Goal: Transaction & Acquisition: Purchase product/service

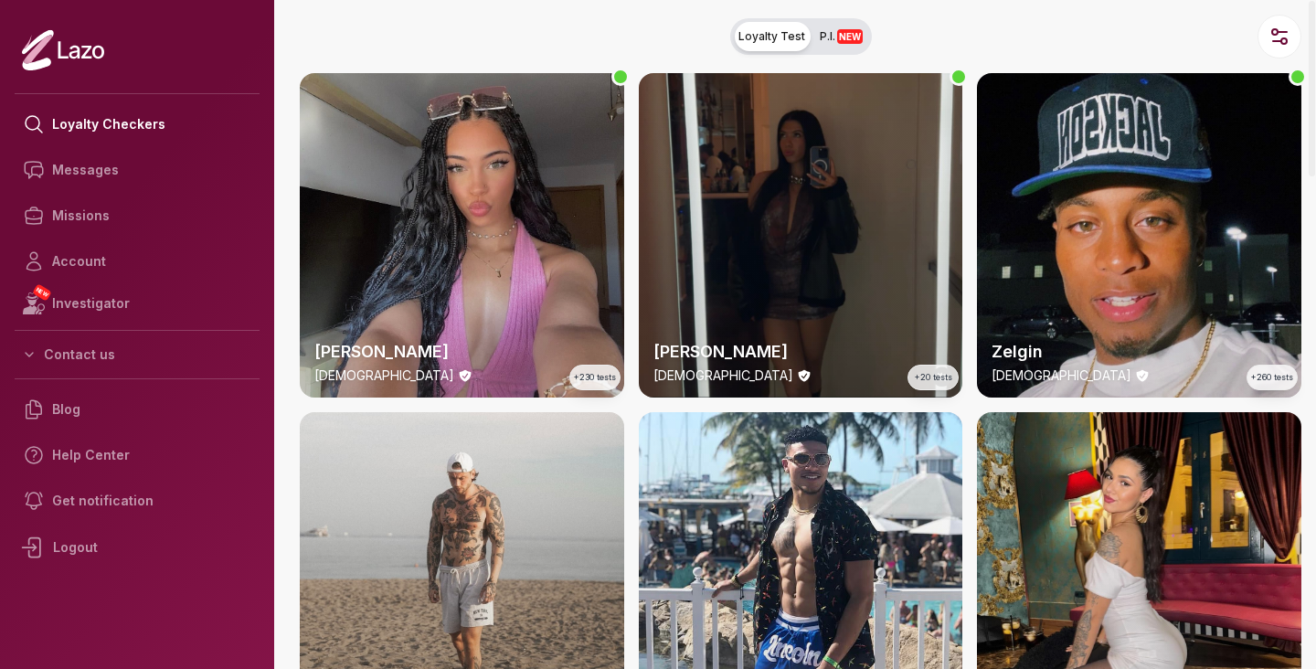
click at [828, 284] on div "Susanna 28 y/o +20 tests" at bounding box center [801, 235] width 324 height 324
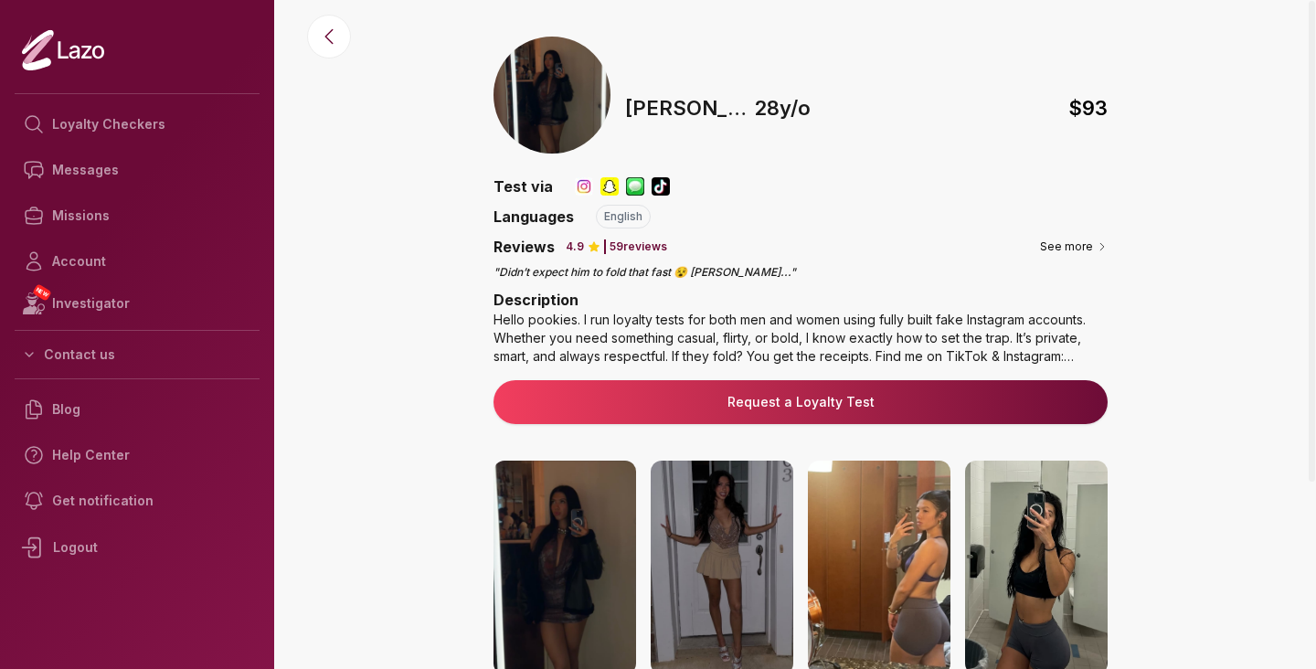
click at [711, 333] on div "Hello pookies. I run loyalty tests for both men and women using fully built fak…" at bounding box center [800, 338] width 614 height 55
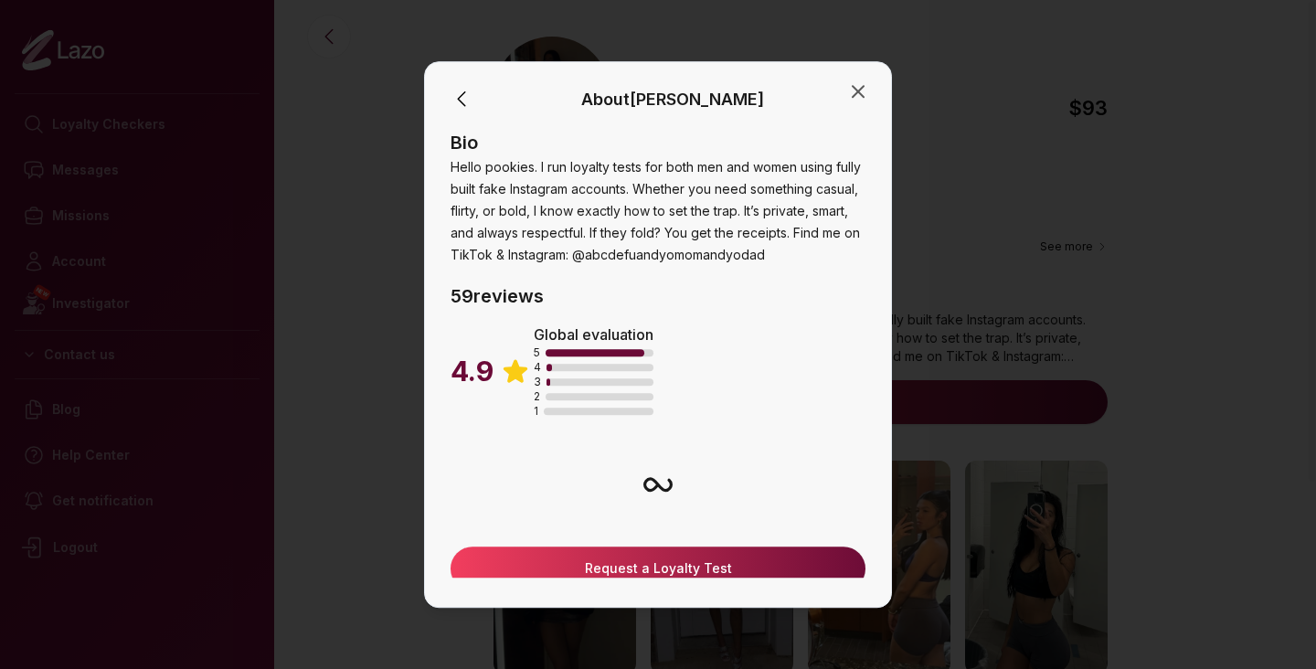
click at [711, 333] on div "4.9 Global evaluation 5 4 3 2 1" at bounding box center [657, 365] width 415 height 106
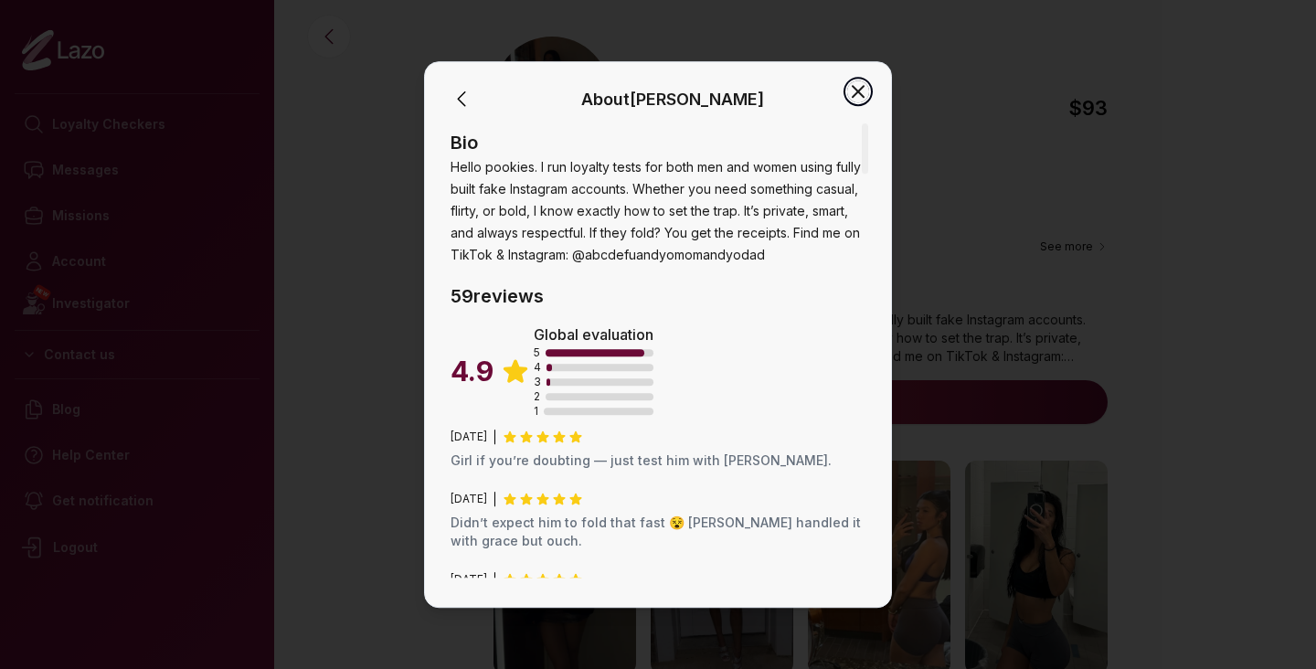
click at [851, 94] on icon "button" at bounding box center [858, 91] width 22 height 22
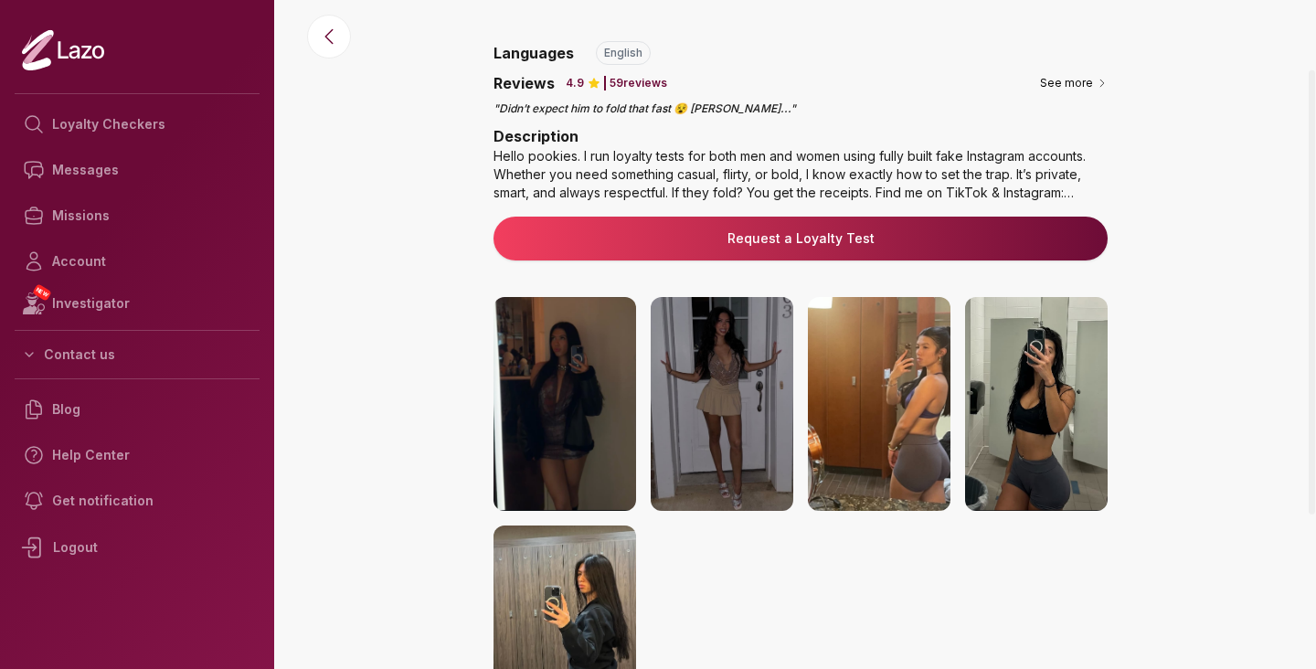
scroll to position [190, 0]
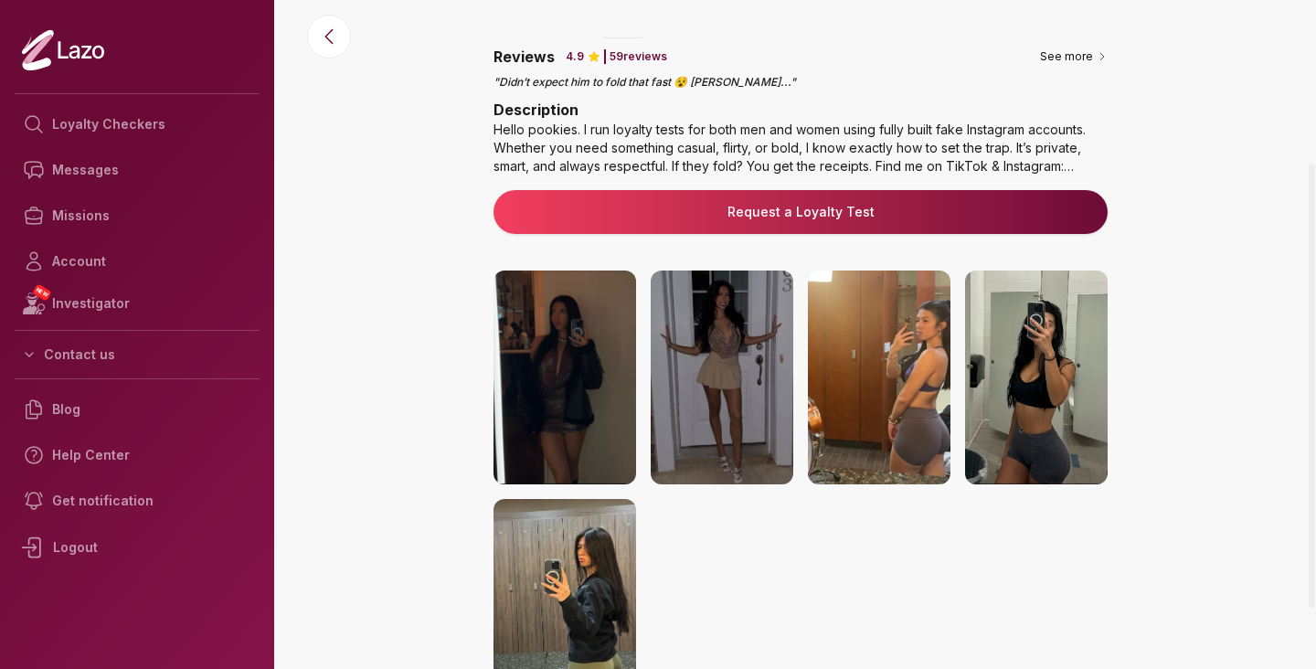
click at [825, 332] on img at bounding box center [879, 377] width 143 height 214
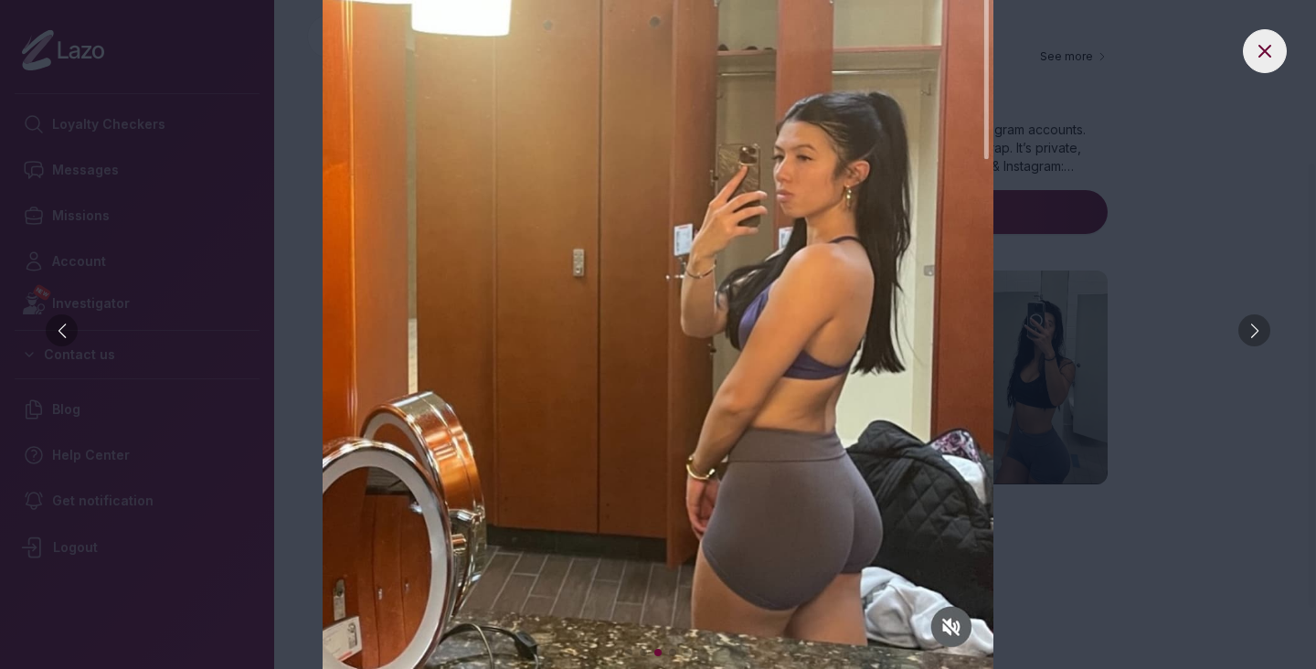
click at [1096, 294] on img at bounding box center [658, 334] width 1243 height 669
click at [1264, 48] on icon at bounding box center [1265, 51] width 22 height 22
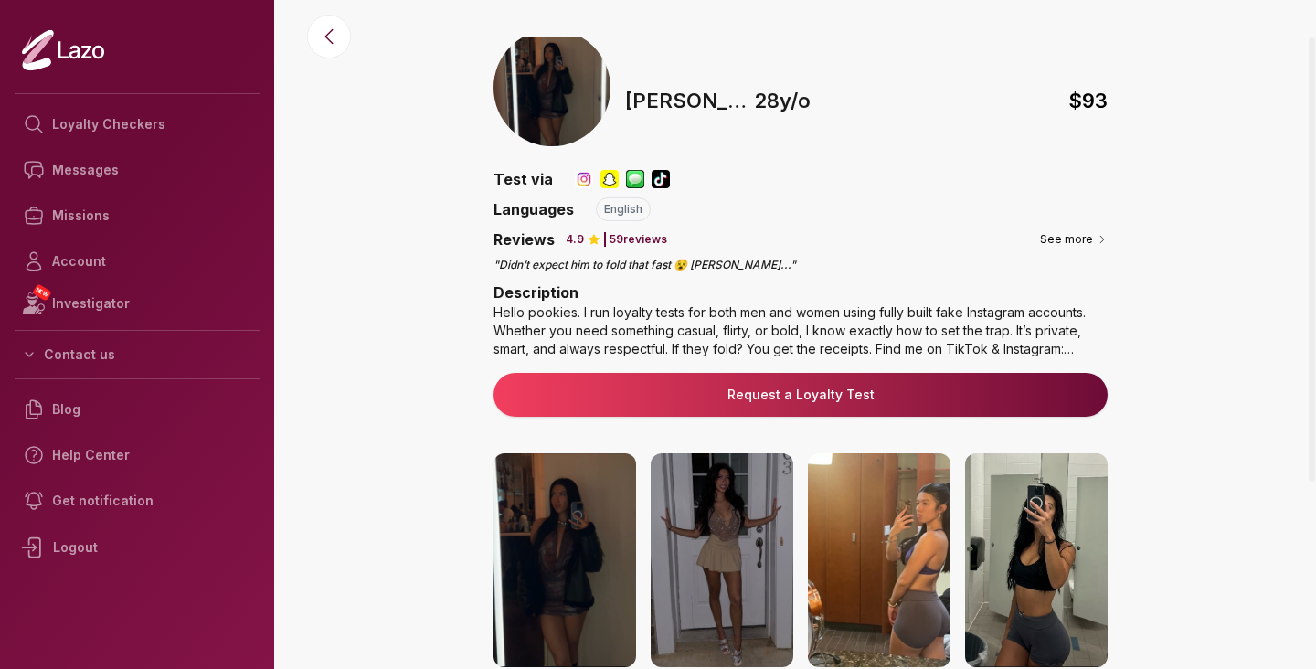
scroll to position [0, 0]
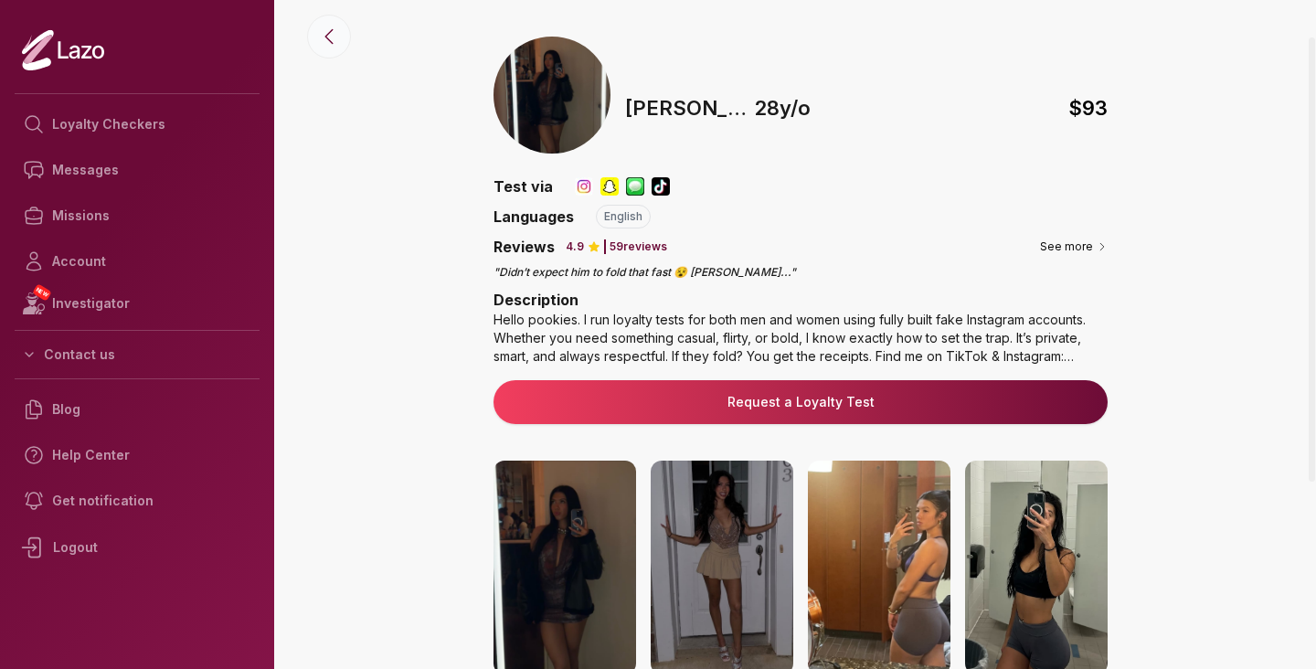
click at [333, 26] on icon at bounding box center [329, 37] width 22 height 22
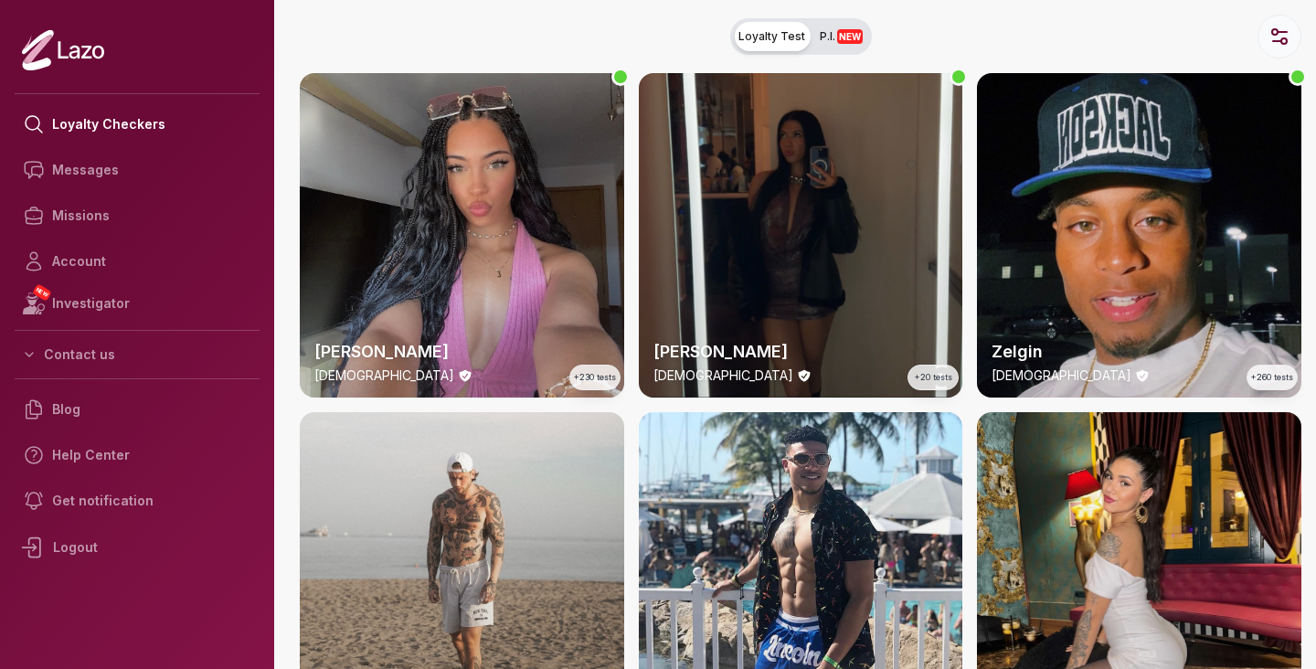
click at [1264, 42] on button "button" at bounding box center [1279, 37] width 44 height 44
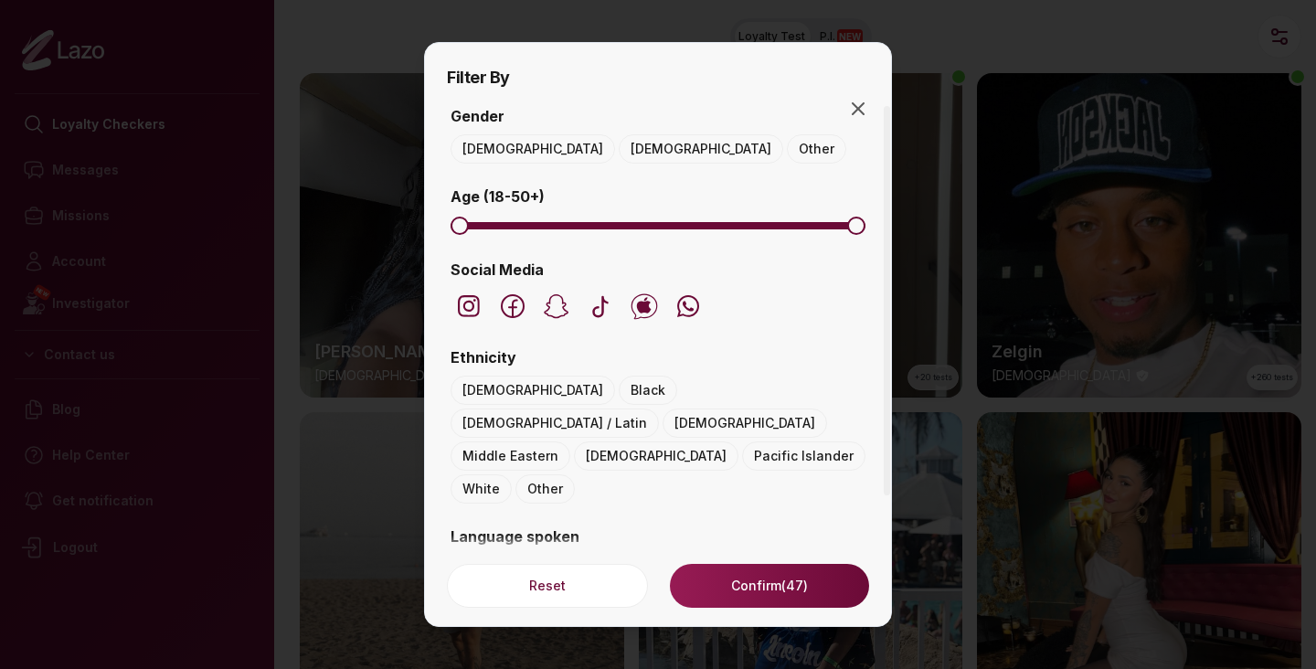
click at [619, 146] on button "Female" at bounding box center [701, 148] width 164 height 29
click at [464, 302] on icon "button" at bounding box center [469, 305] width 13 height 13
click at [503, 303] on icon "button" at bounding box center [512, 305] width 29 height 29
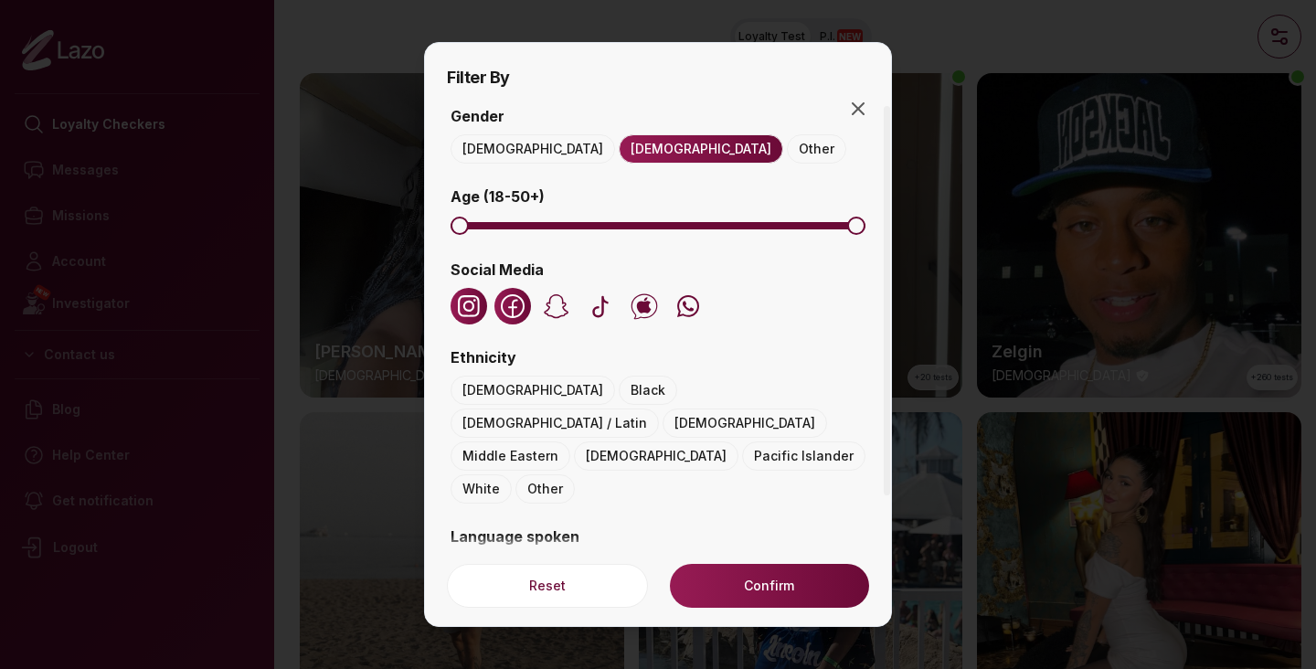
click at [476, 303] on icon "button" at bounding box center [469, 306] width 22 height 22
click at [793, 582] on button "Confirm (1)" at bounding box center [769, 586] width 199 height 44
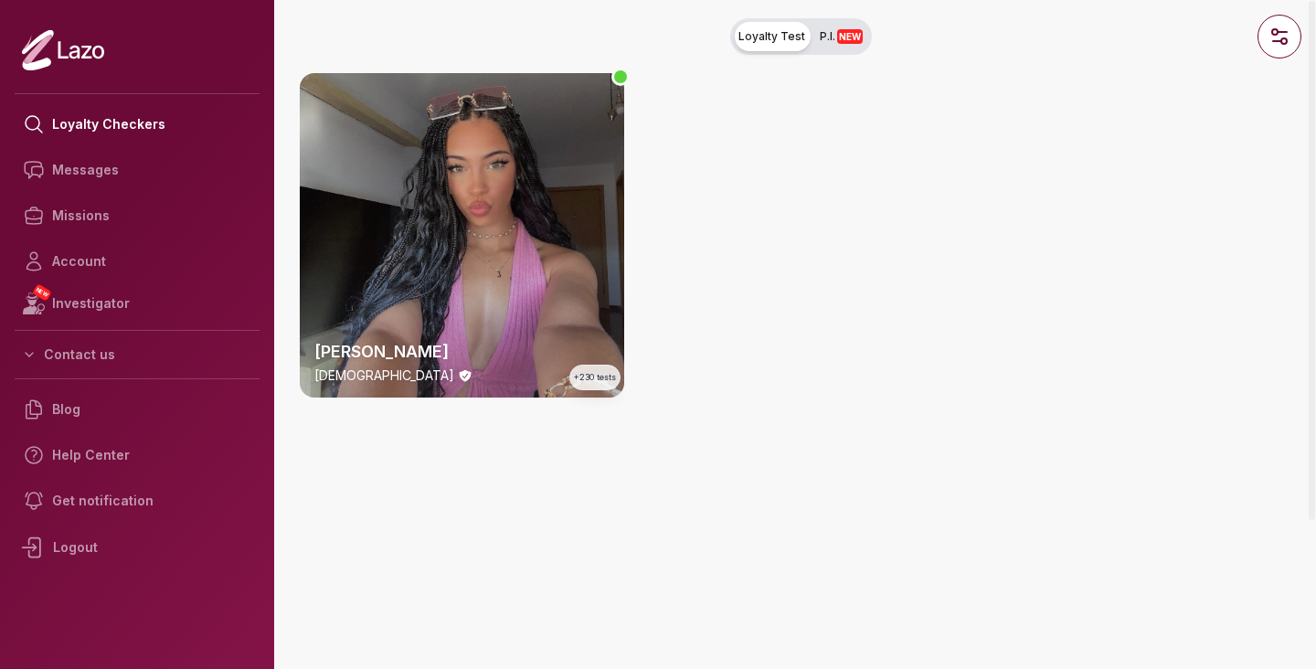
click at [568, 281] on div "Lara 24 y/o +230 tests" at bounding box center [462, 235] width 324 height 324
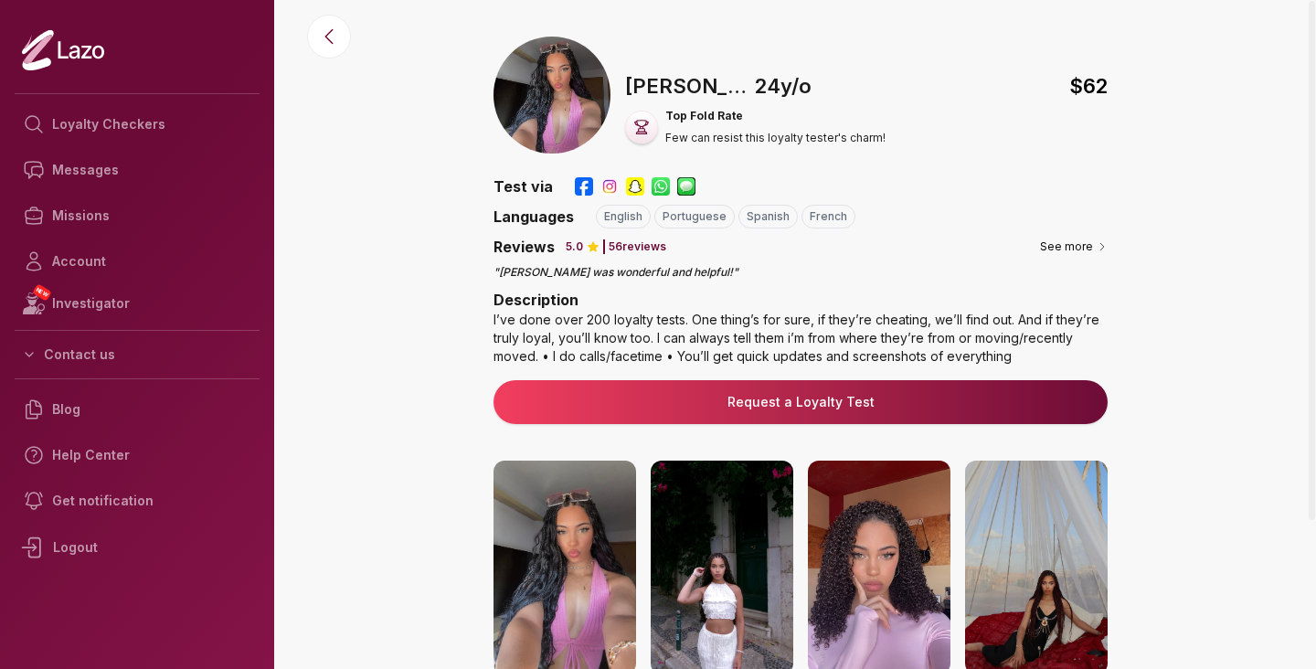
click at [706, 342] on div "I’ve done over 200 loyalty tests. One thing’s for sure, if they’re cheating, we…" at bounding box center [800, 338] width 614 height 55
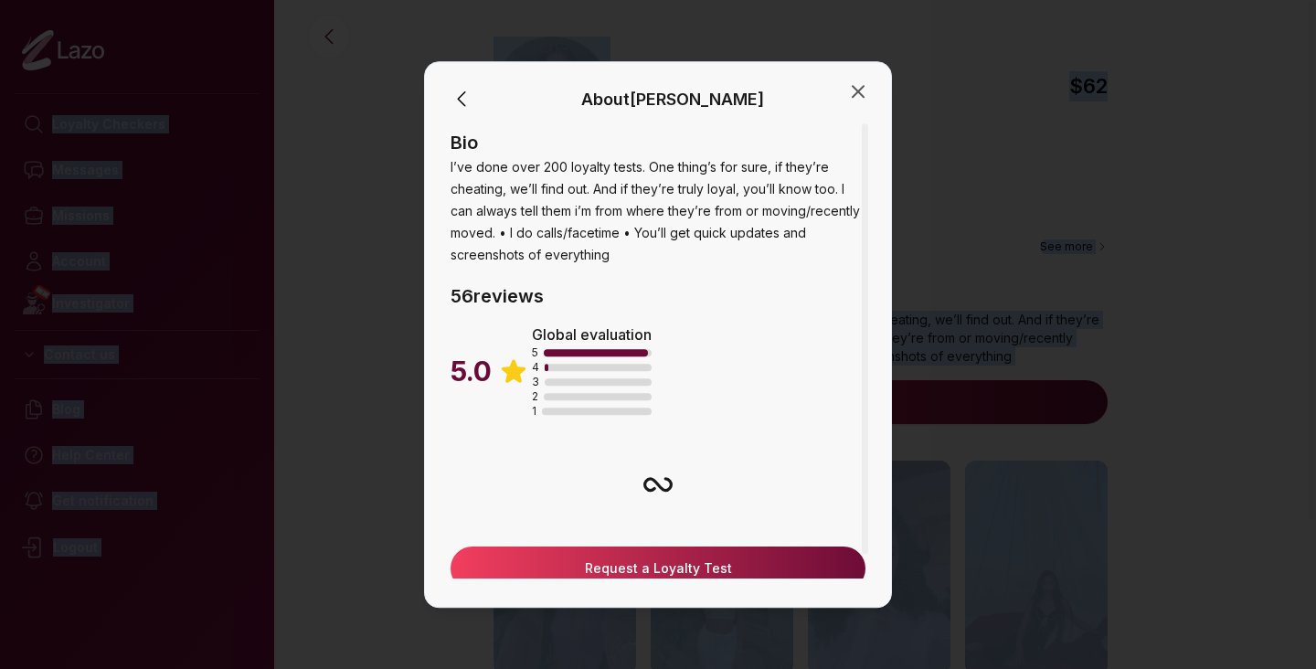
click at [706, 342] on div "5.0 Global evaluation 5 4 3 2 1" at bounding box center [657, 365] width 415 height 106
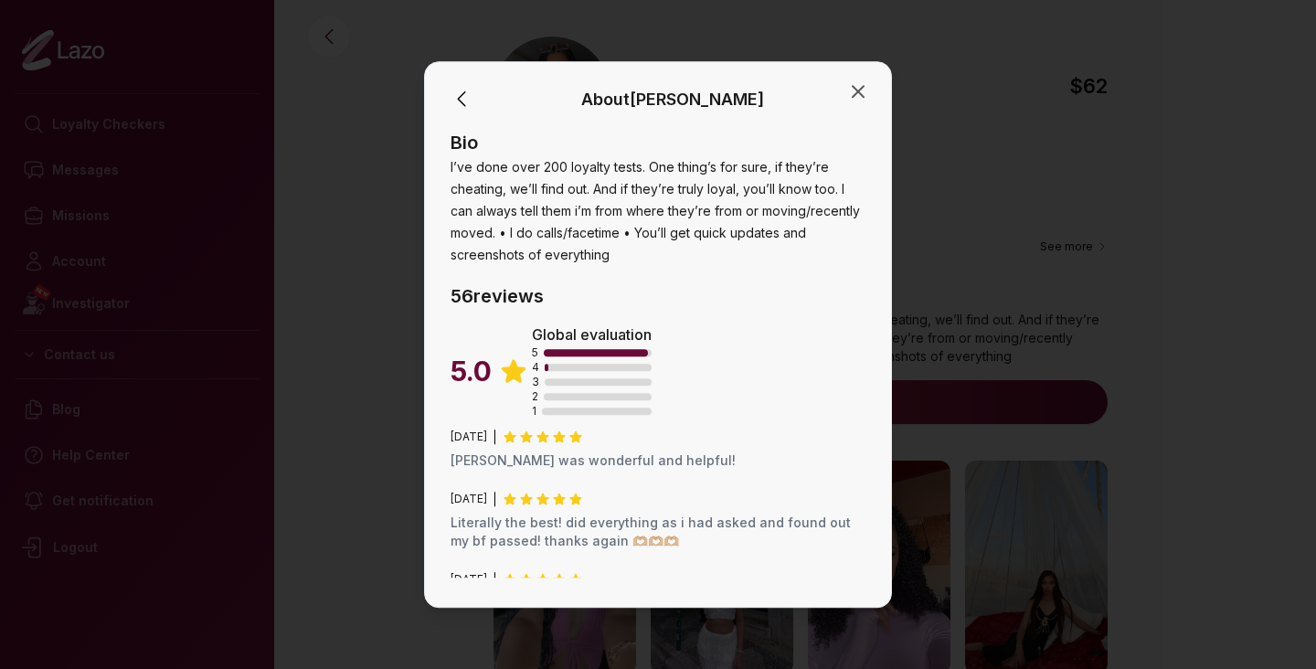
click at [957, 263] on div at bounding box center [658, 334] width 1316 height 669
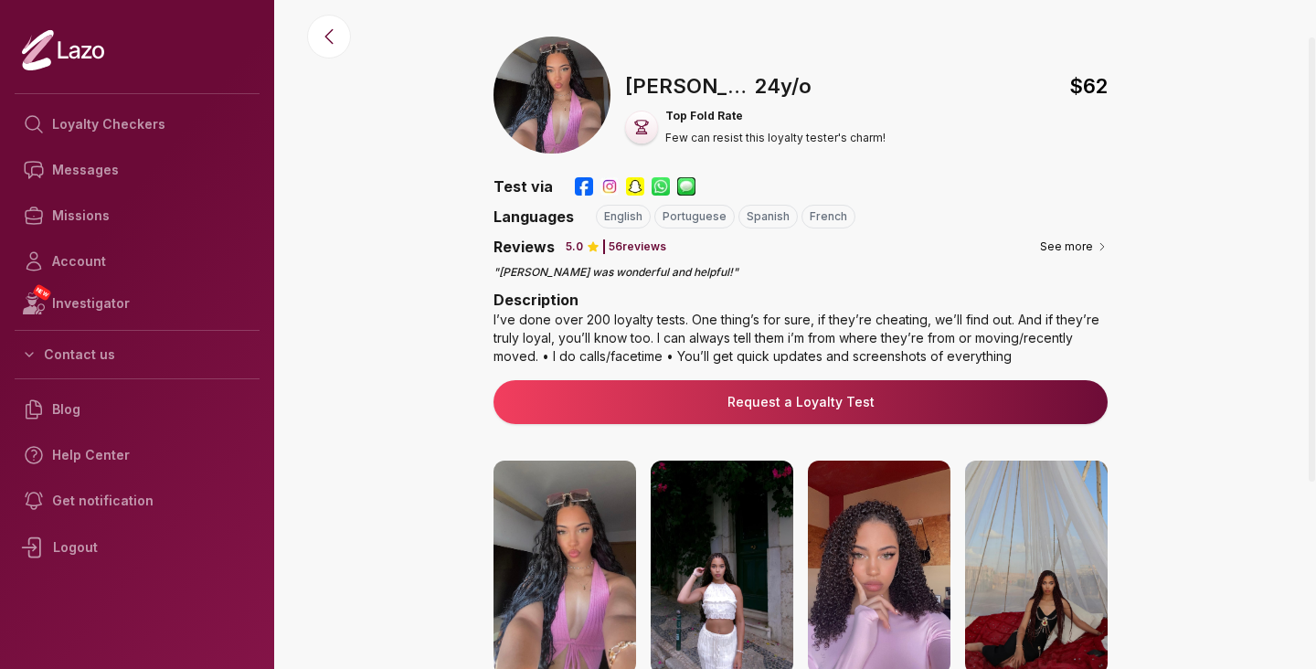
click at [864, 403] on link "Request a Loyalty Test" at bounding box center [800, 402] width 585 height 18
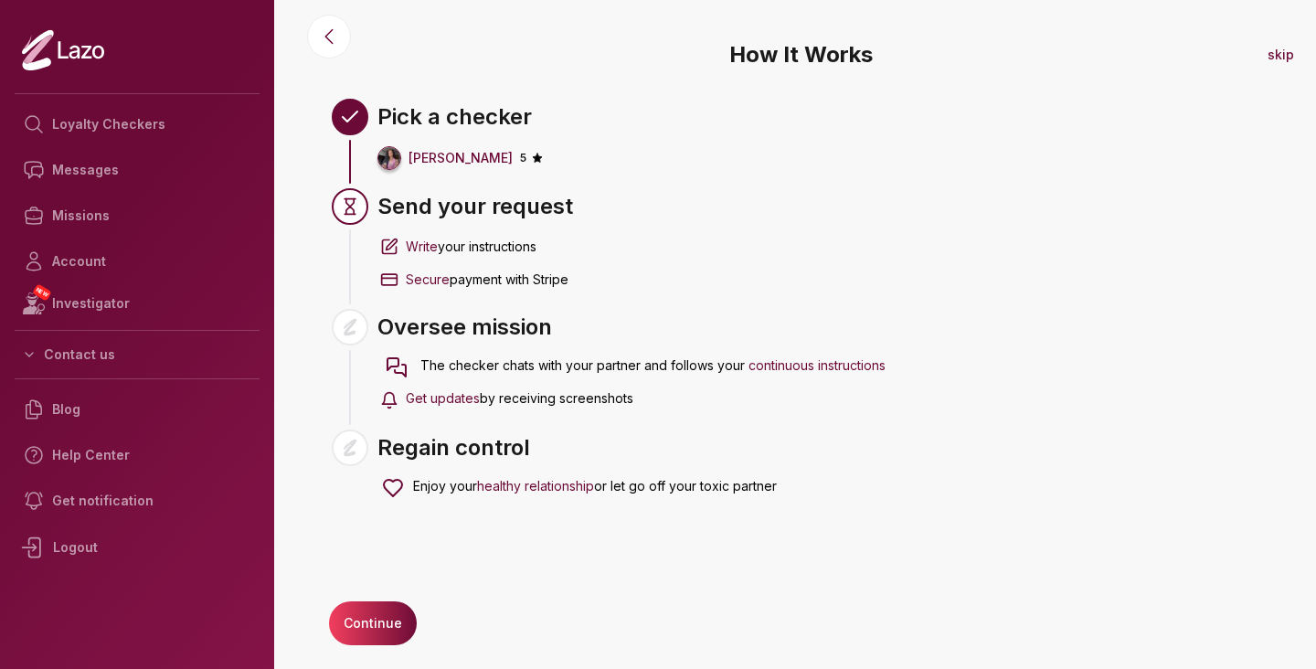
click at [383, 614] on button "Continue" at bounding box center [373, 623] width 88 height 44
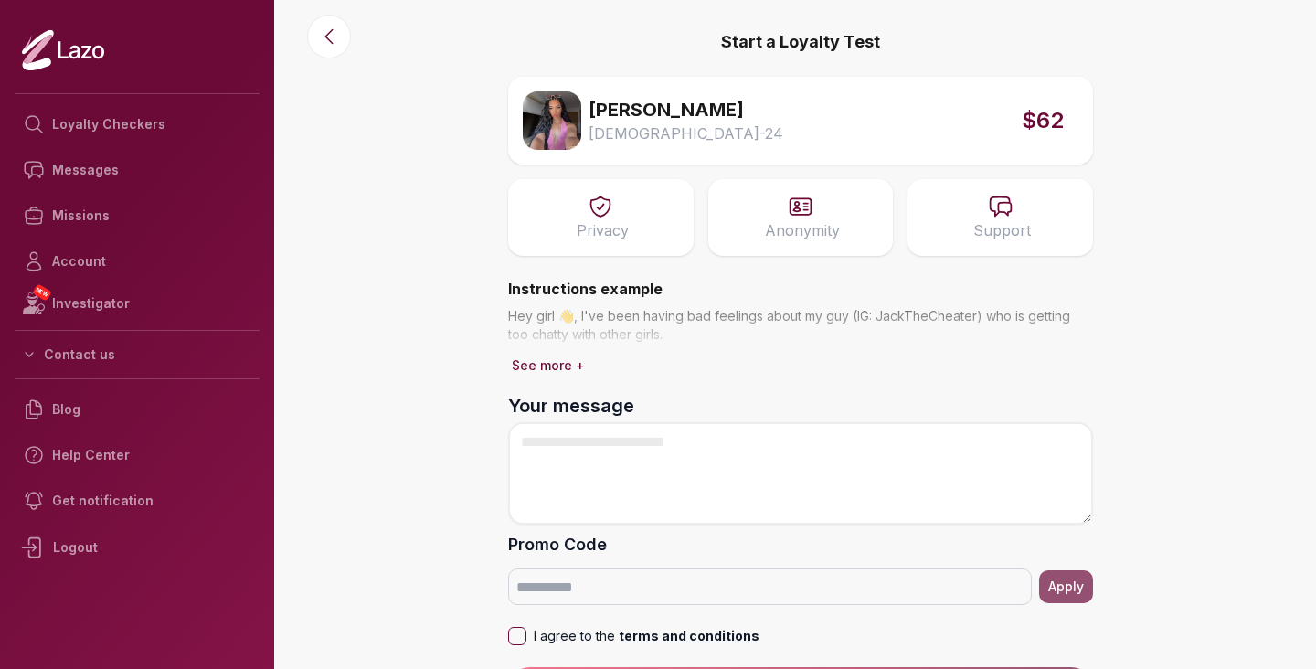
click at [540, 372] on button "See more +" at bounding box center [548, 366] width 80 height 26
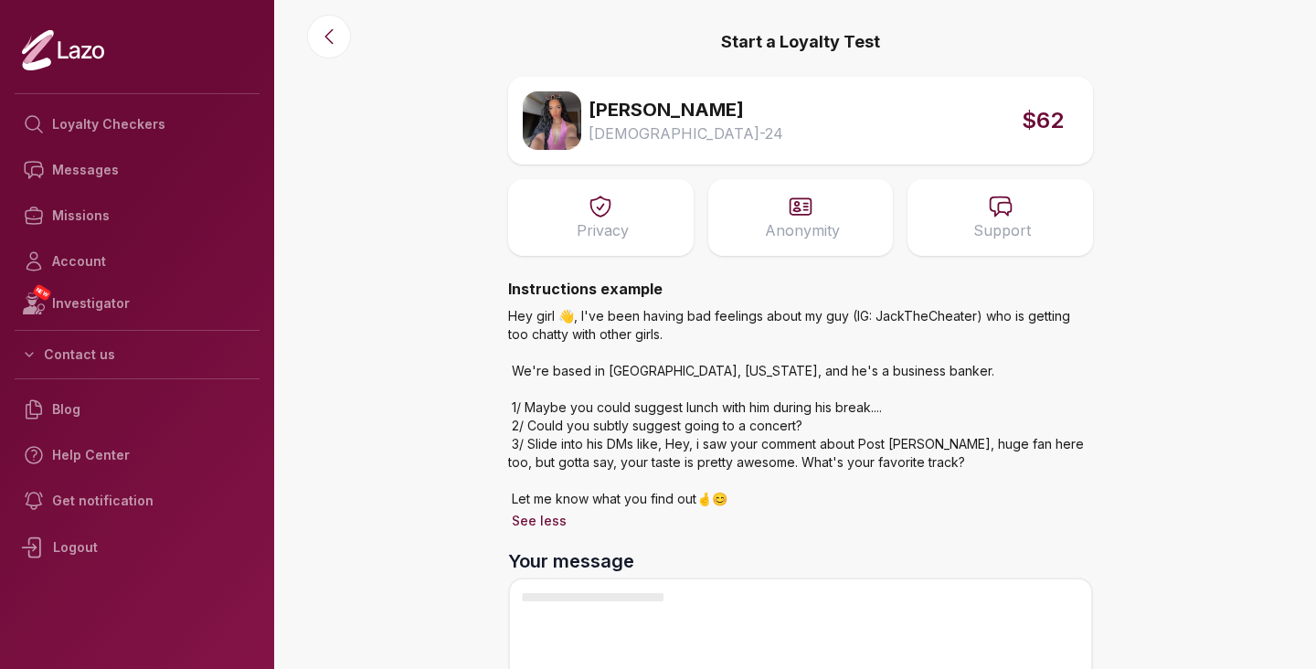
scroll to position [197, 0]
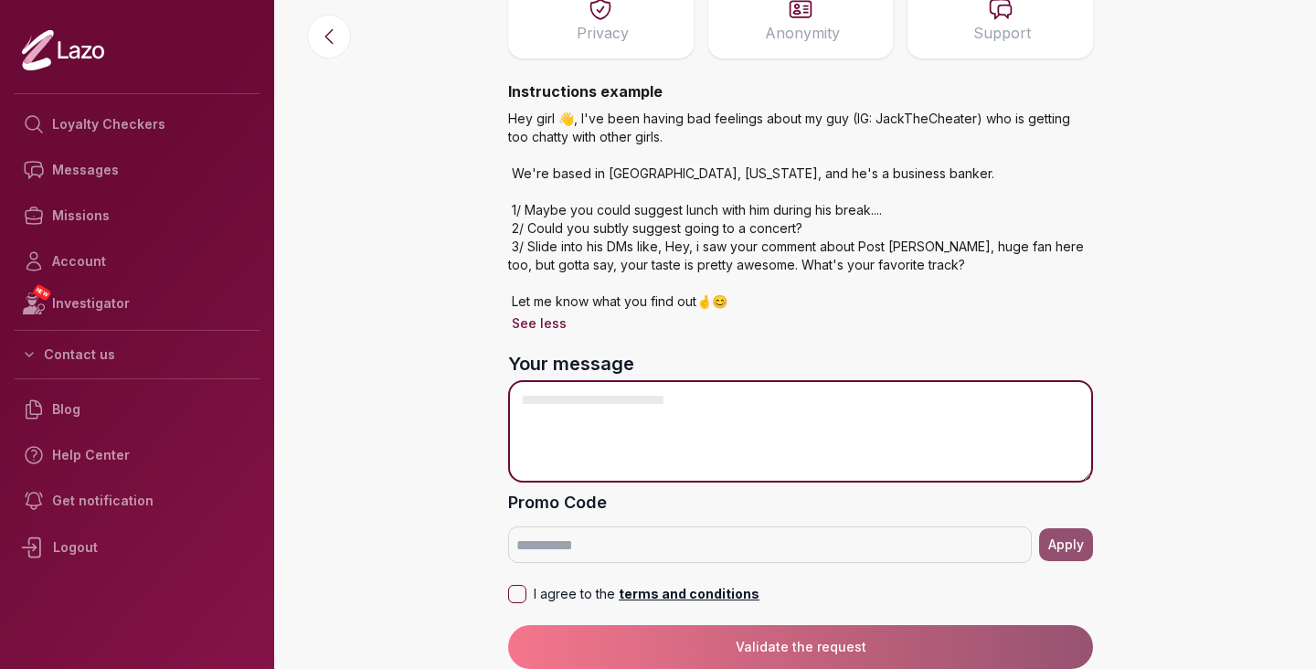
click at [811, 394] on textarea "Your message" at bounding box center [800, 431] width 585 height 102
click at [810, 395] on textarea "Your message" at bounding box center [800, 431] width 585 height 102
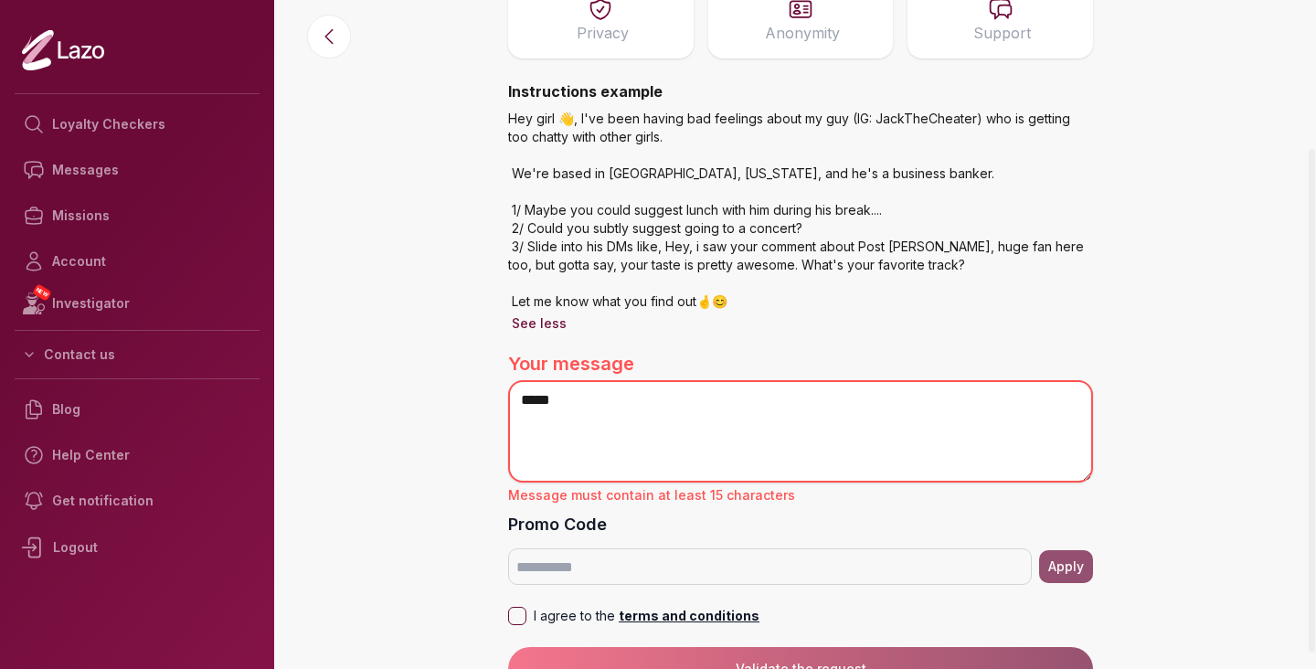
paste textarea "**********"
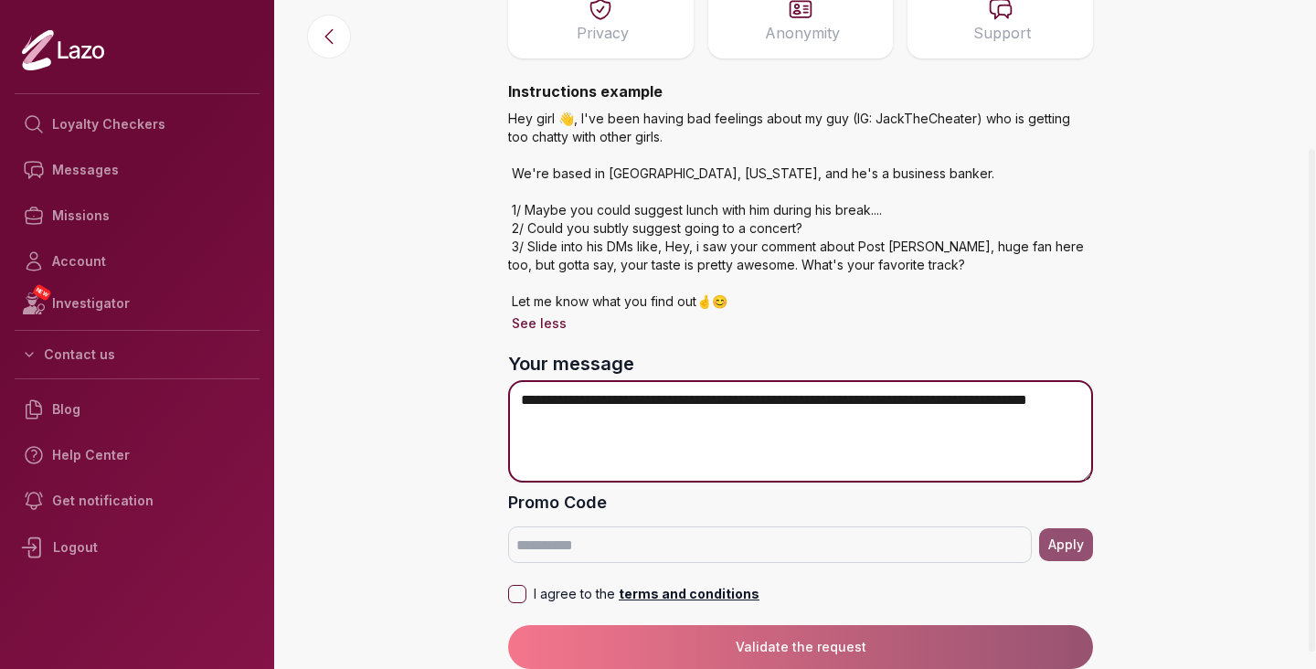
click at [834, 406] on textarea "**********" at bounding box center [800, 431] width 585 height 102
click at [856, 439] on textarea "**********" at bounding box center [800, 431] width 585 height 102
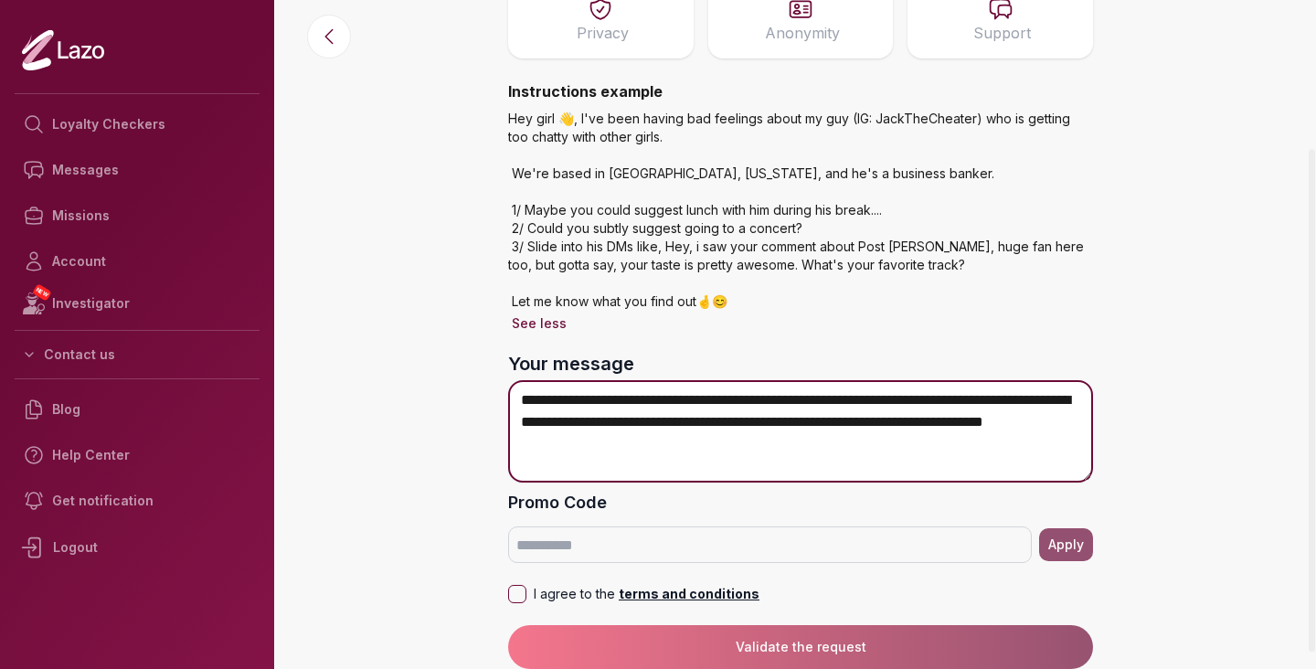
drag, startPoint x: 901, startPoint y: 452, endPoint x: 855, endPoint y: 426, distance: 52.8
click at [855, 426] on textarea "**********" at bounding box center [800, 431] width 585 height 102
type textarea "**********"
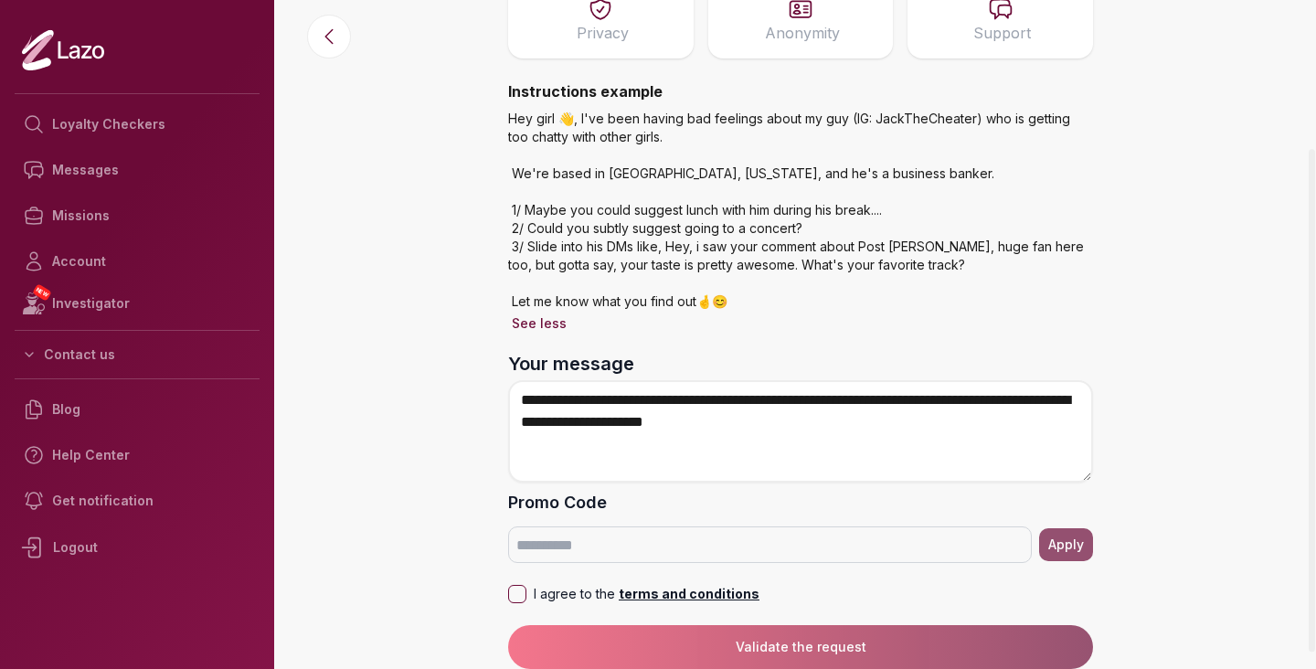
click at [506, 595] on div "**********" at bounding box center [800, 236] width 614 height 866
click at [517, 597] on button "I agree to the terms and conditions" at bounding box center [517, 594] width 18 height 18
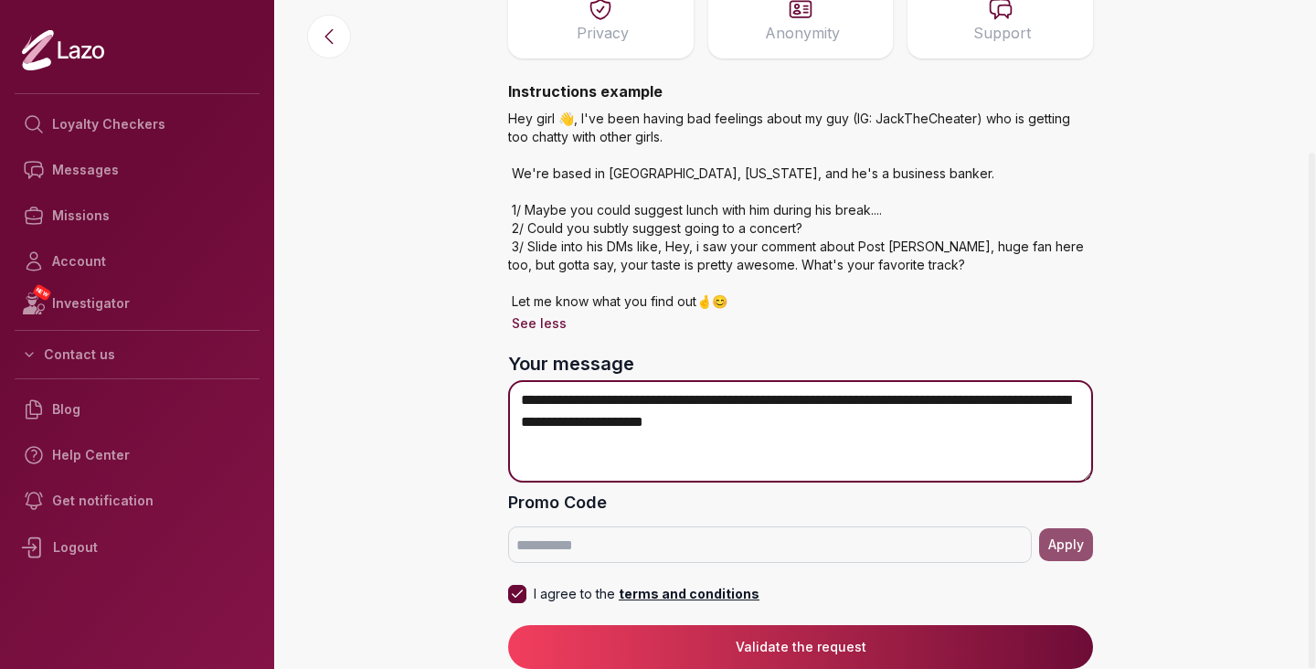
click at [926, 451] on textarea "**********" at bounding box center [800, 431] width 585 height 102
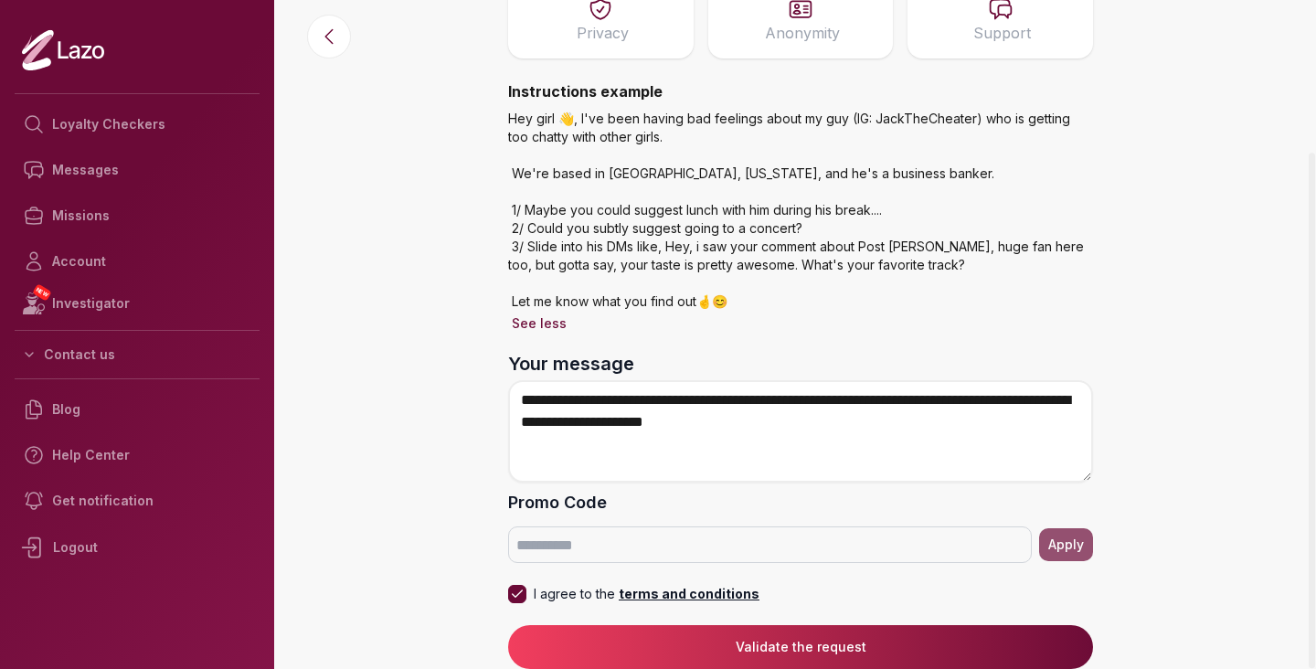
click at [767, 651] on button "Validate the request" at bounding box center [800, 647] width 585 height 44
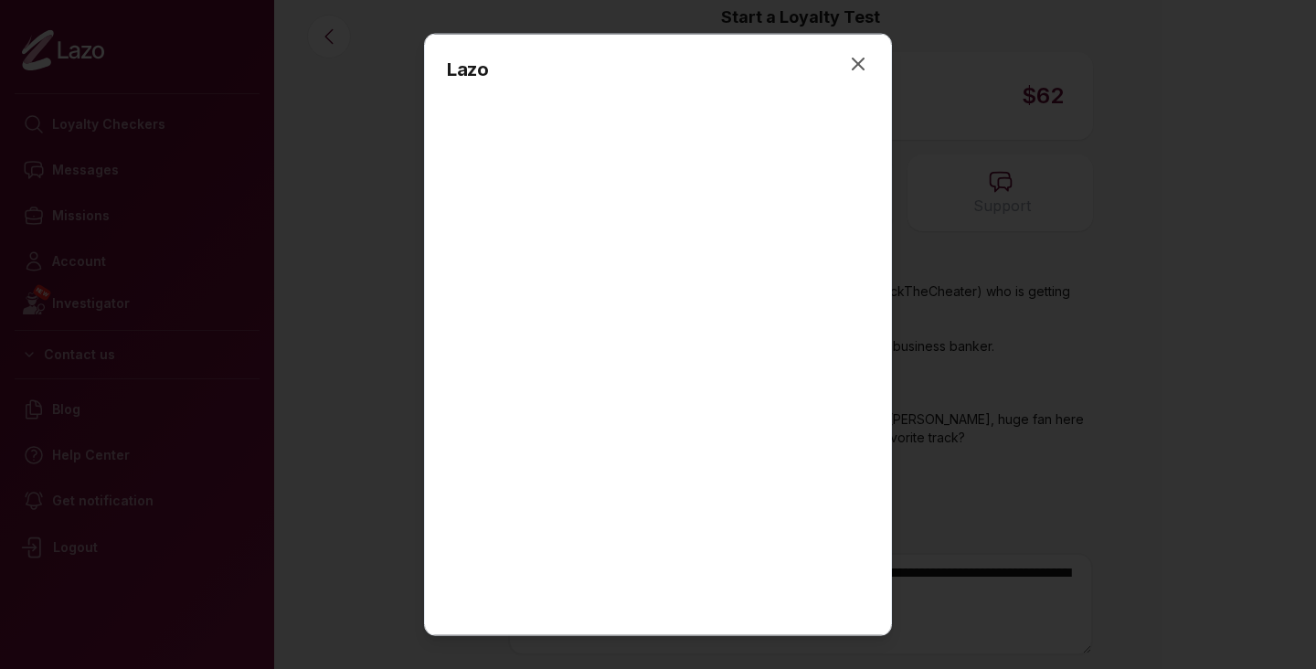
scroll to position [328, 0]
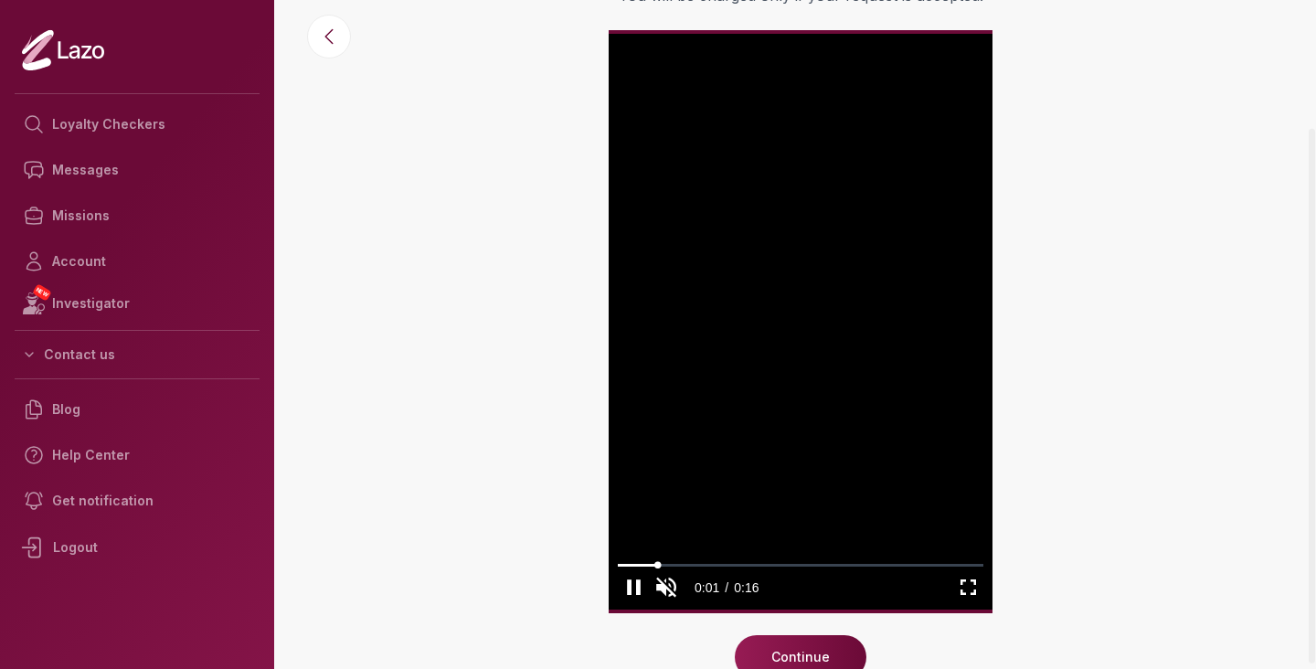
scroll to position [166, 0]
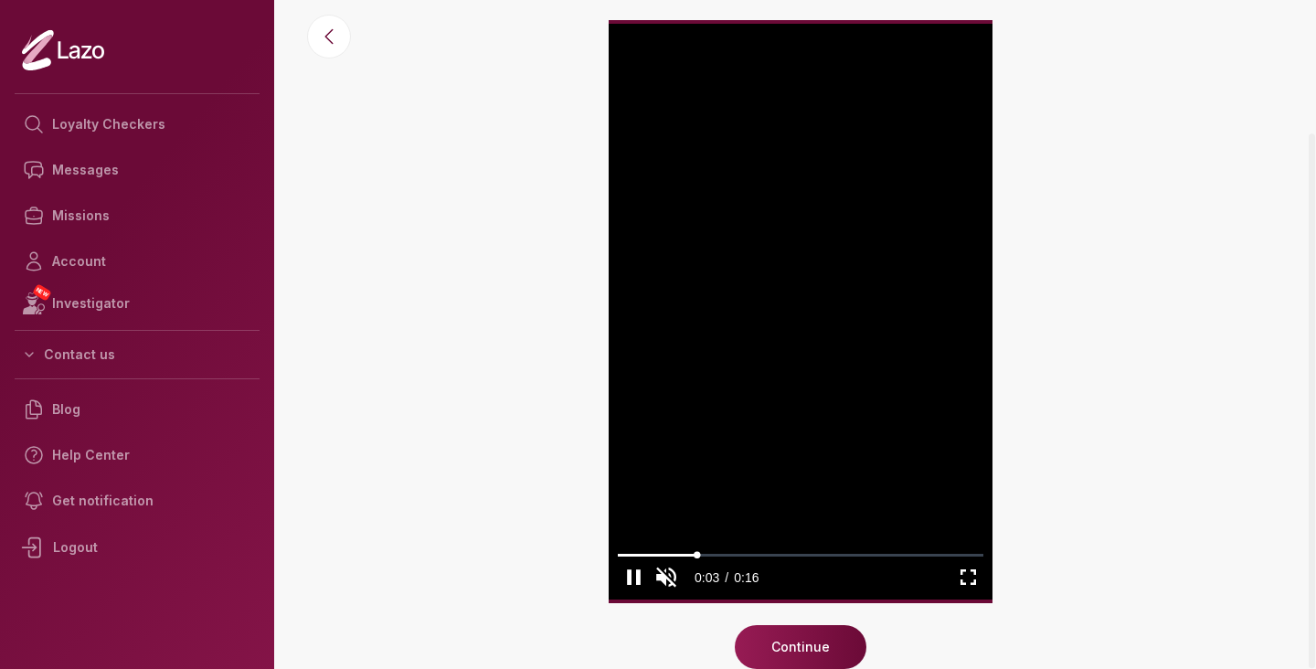
click at [785, 640] on button "Continue" at bounding box center [801, 647] width 132 height 44
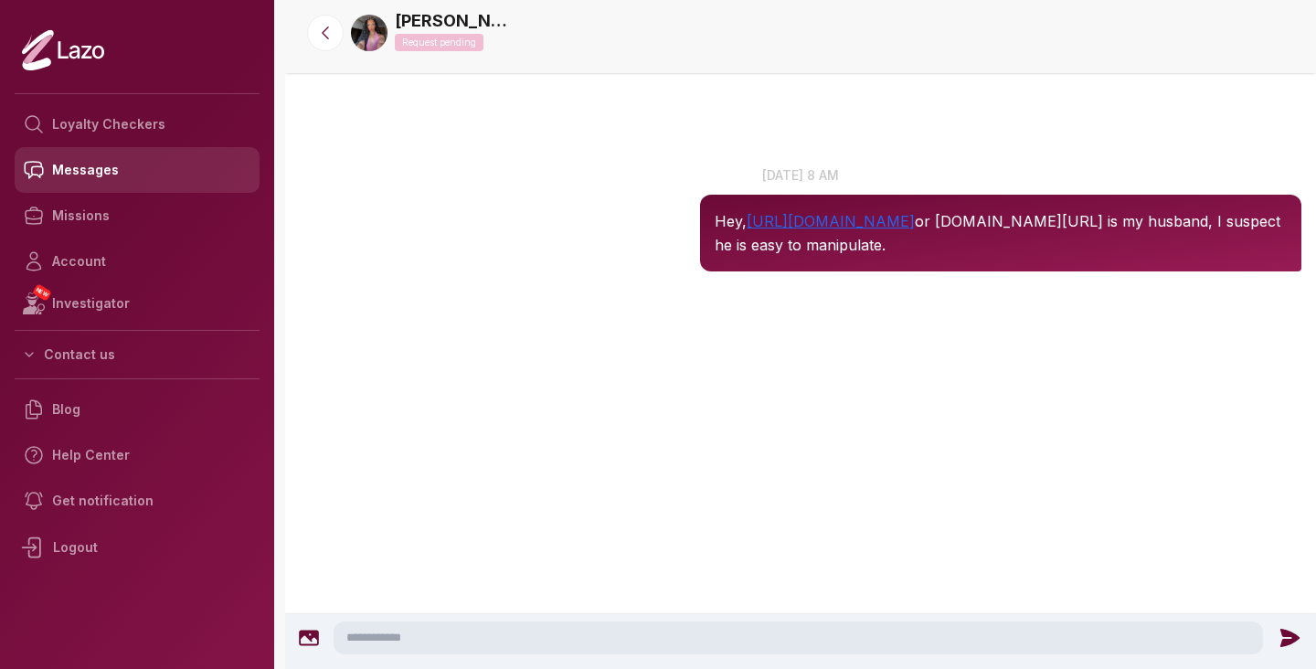
click at [79, 172] on link "Messages" at bounding box center [137, 170] width 245 height 46
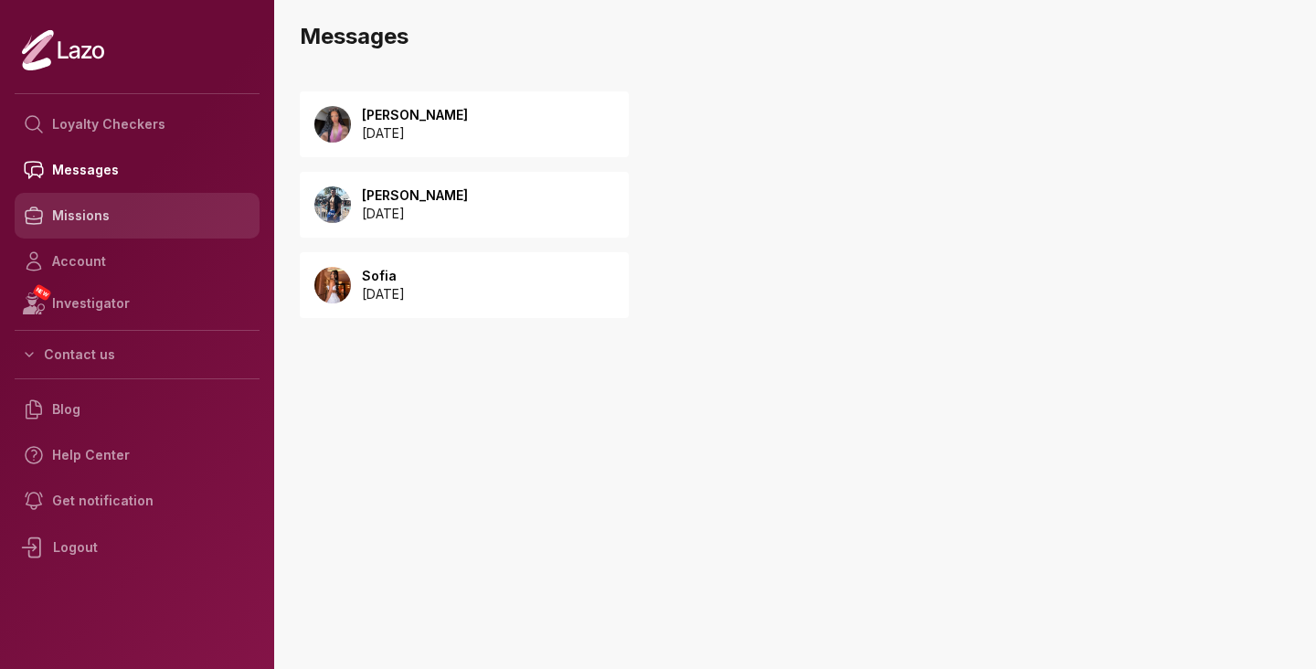
click at [112, 207] on link "Missions" at bounding box center [137, 216] width 245 height 46
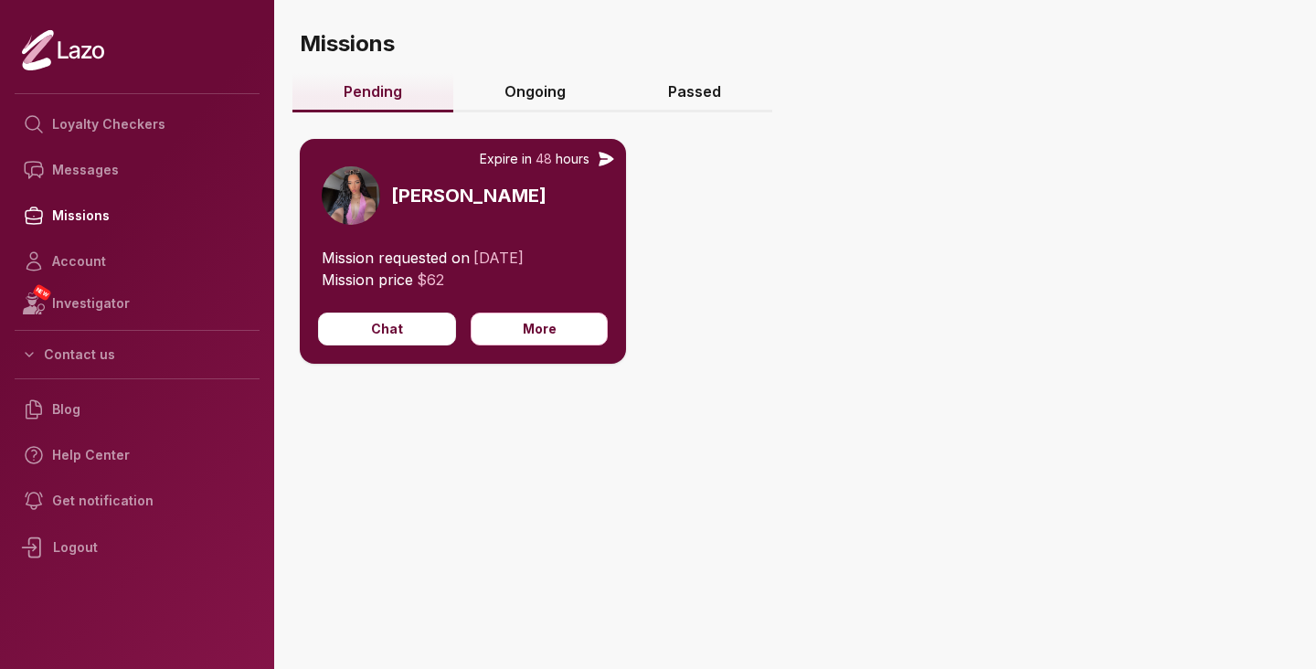
click at [505, 103] on link "Ongoing" at bounding box center [535, 92] width 164 height 39
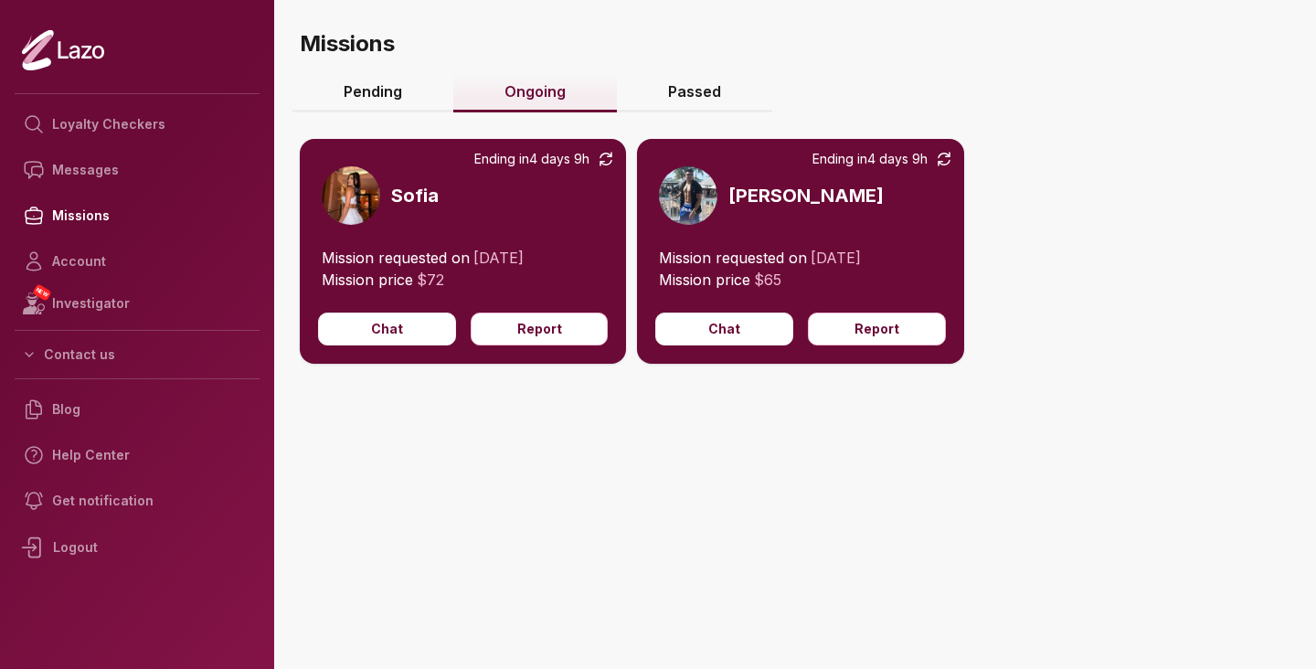
click at [79, 55] on icon at bounding box center [63, 50] width 82 height 42
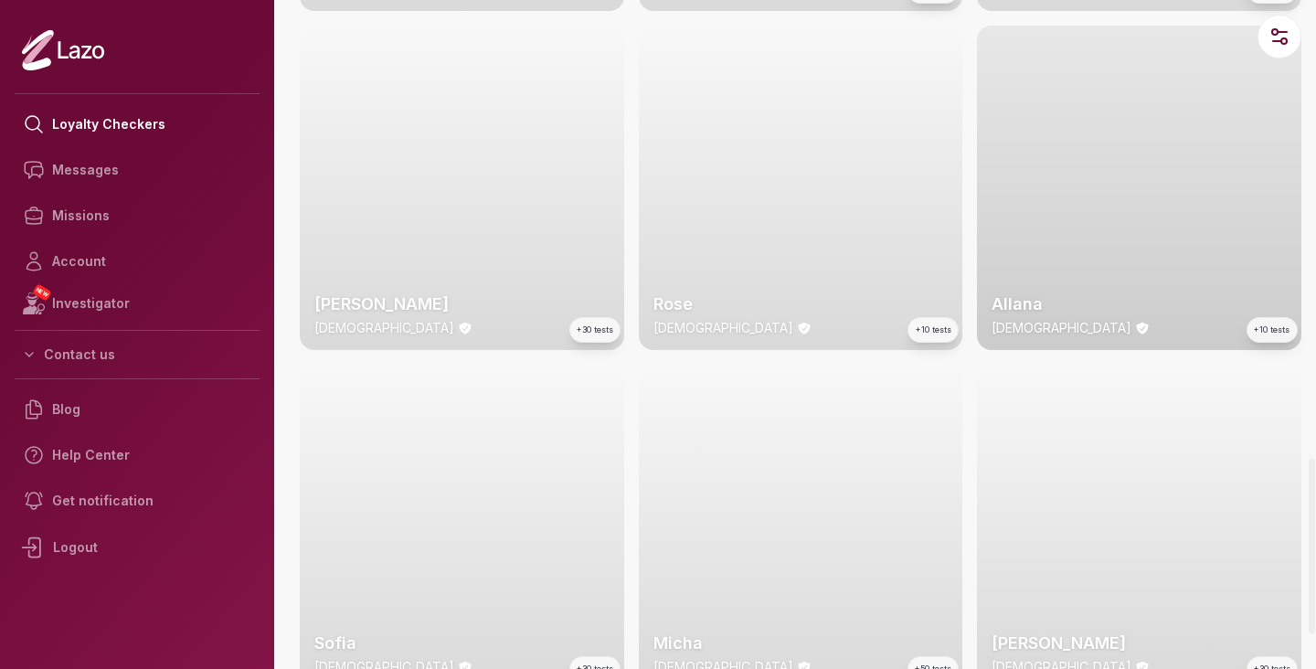
scroll to position [1540, 0]
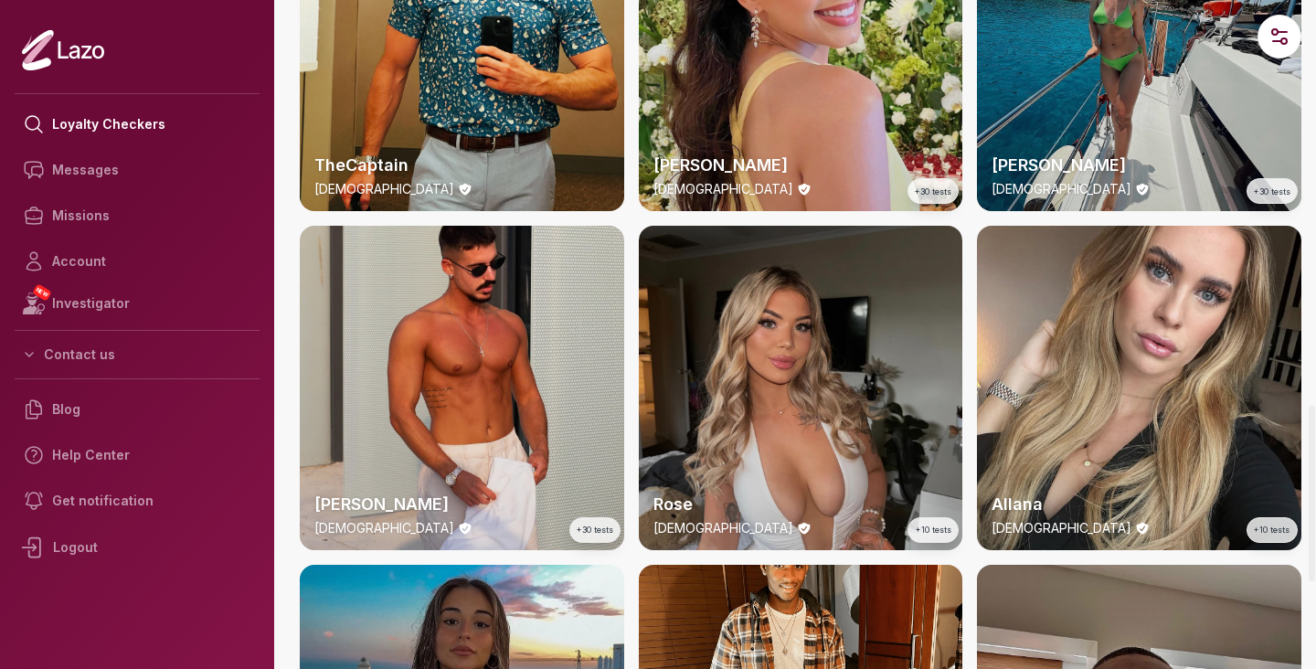
click at [1075, 48] on div "Emery 24 y/o +30 tests" at bounding box center [1139, 50] width 324 height 324
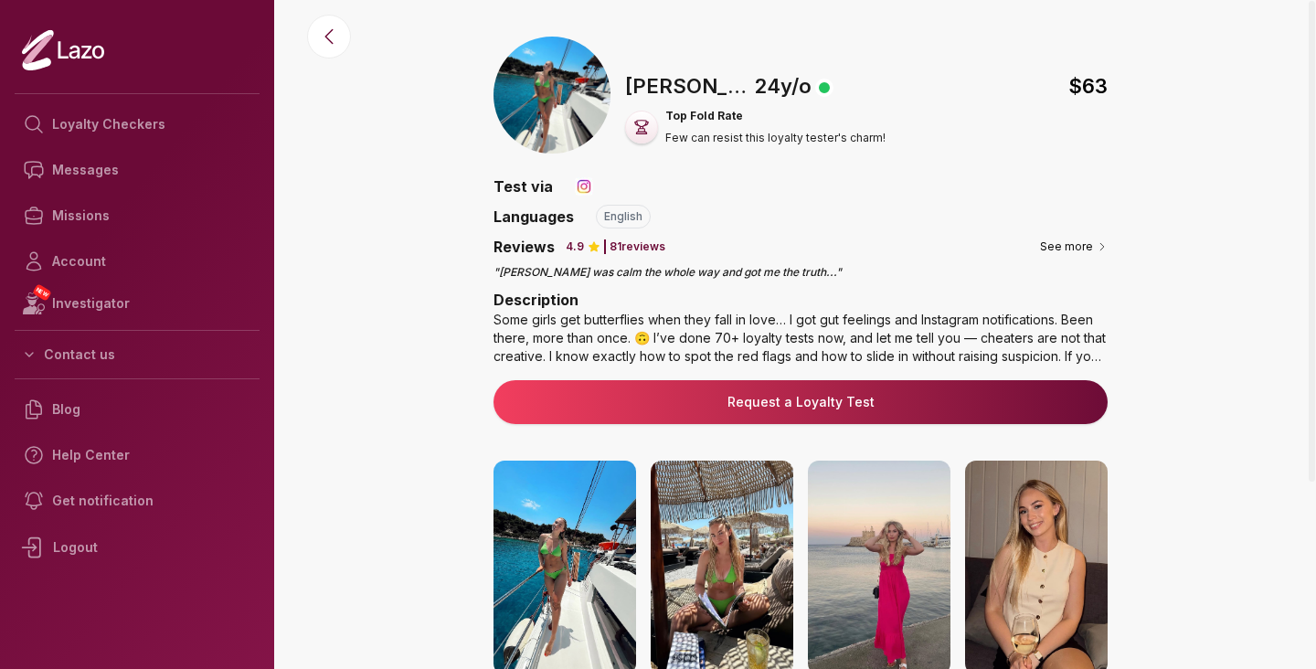
click at [525, 325] on div "Some girls get butterflies when they fall in love… I got gut feelings and Insta…" at bounding box center [800, 338] width 614 height 55
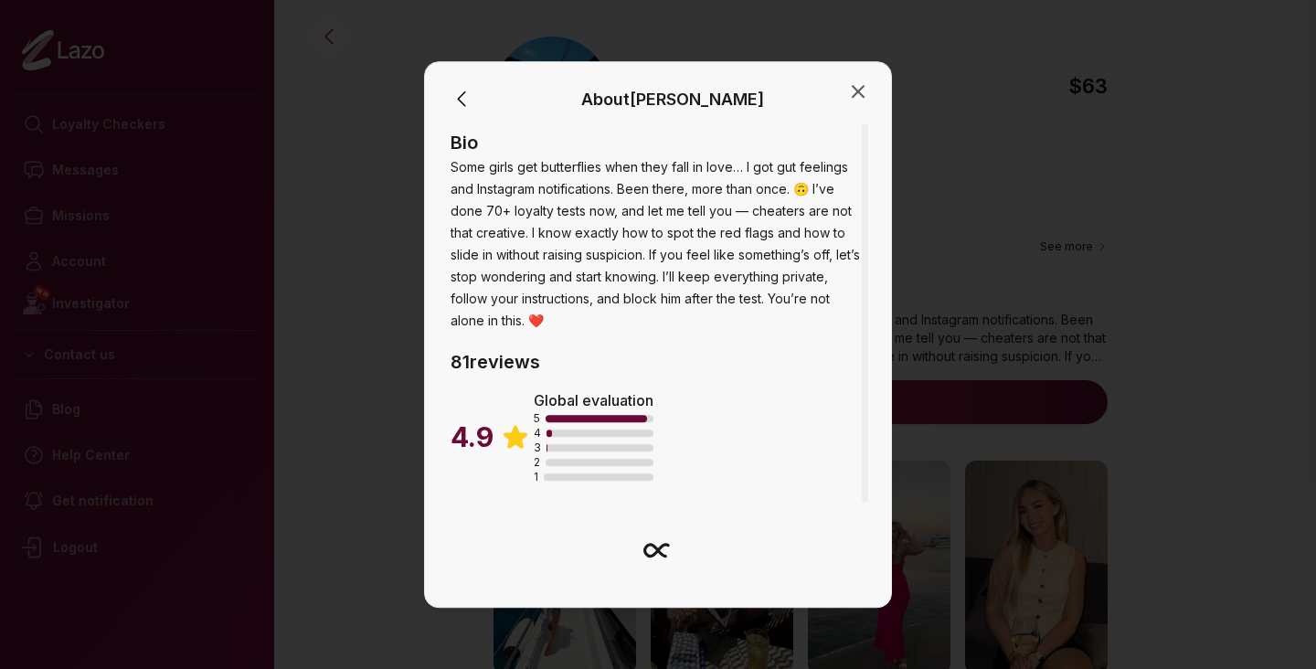
click at [525, 325] on span "Some girls get butterflies when they fall in love… I got gut feelings and Insta…" at bounding box center [654, 243] width 409 height 169
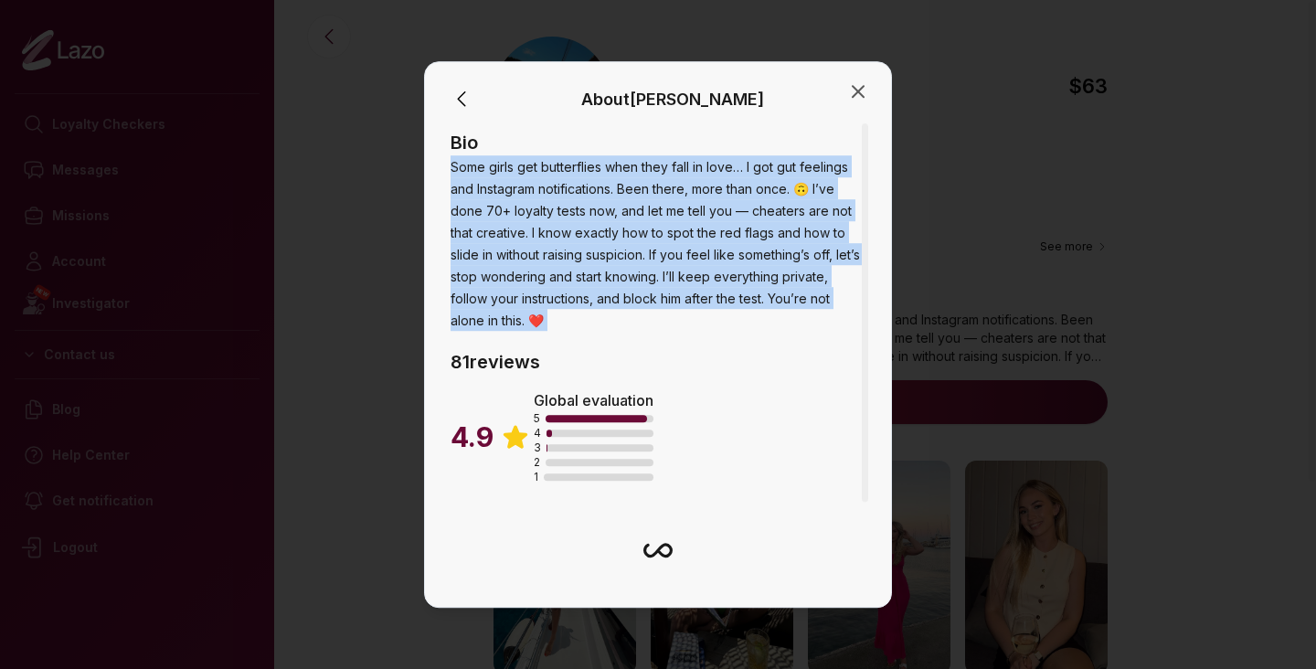
click at [525, 325] on span "Some girls get butterflies when they fall in love… I got gut feelings and Insta…" at bounding box center [654, 243] width 409 height 169
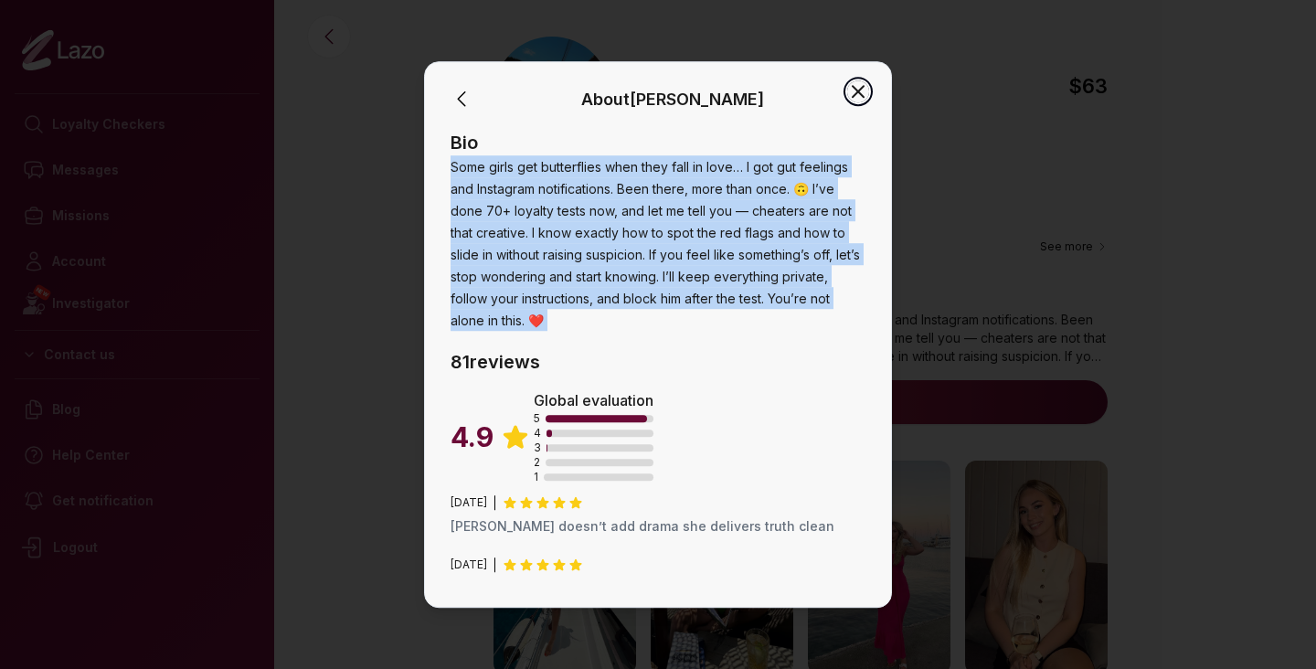
click at [863, 90] on icon "button" at bounding box center [858, 91] width 22 height 22
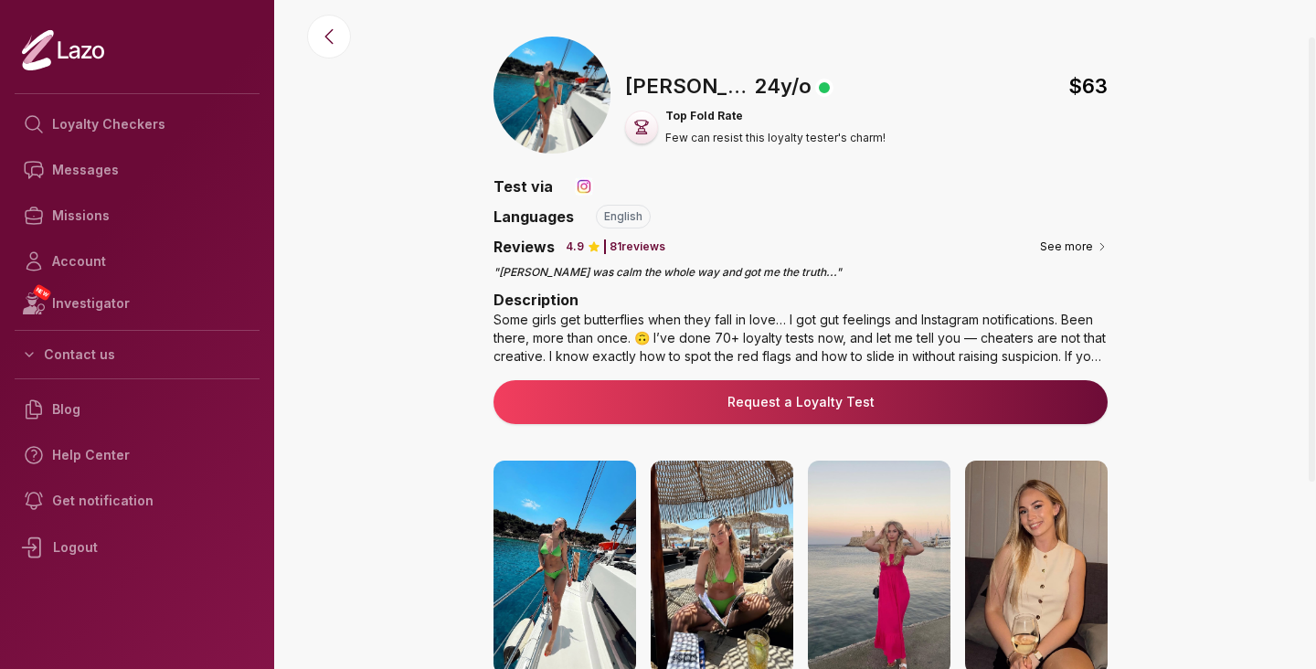
click at [644, 131] on icon at bounding box center [641, 127] width 13 height 14
click at [580, 189] on img at bounding box center [584, 186] width 18 height 18
click at [86, 51] on icon at bounding box center [86, 52] width 10 height 13
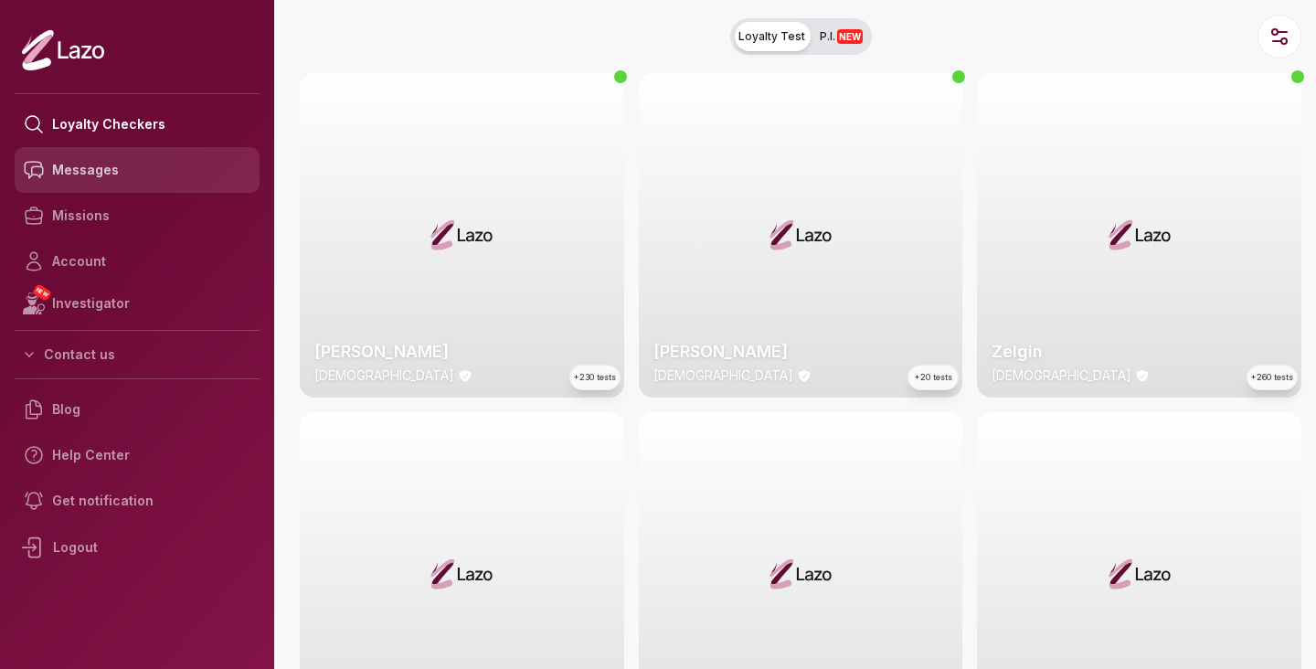
click at [122, 167] on link "Messages" at bounding box center [137, 170] width 245 height 46
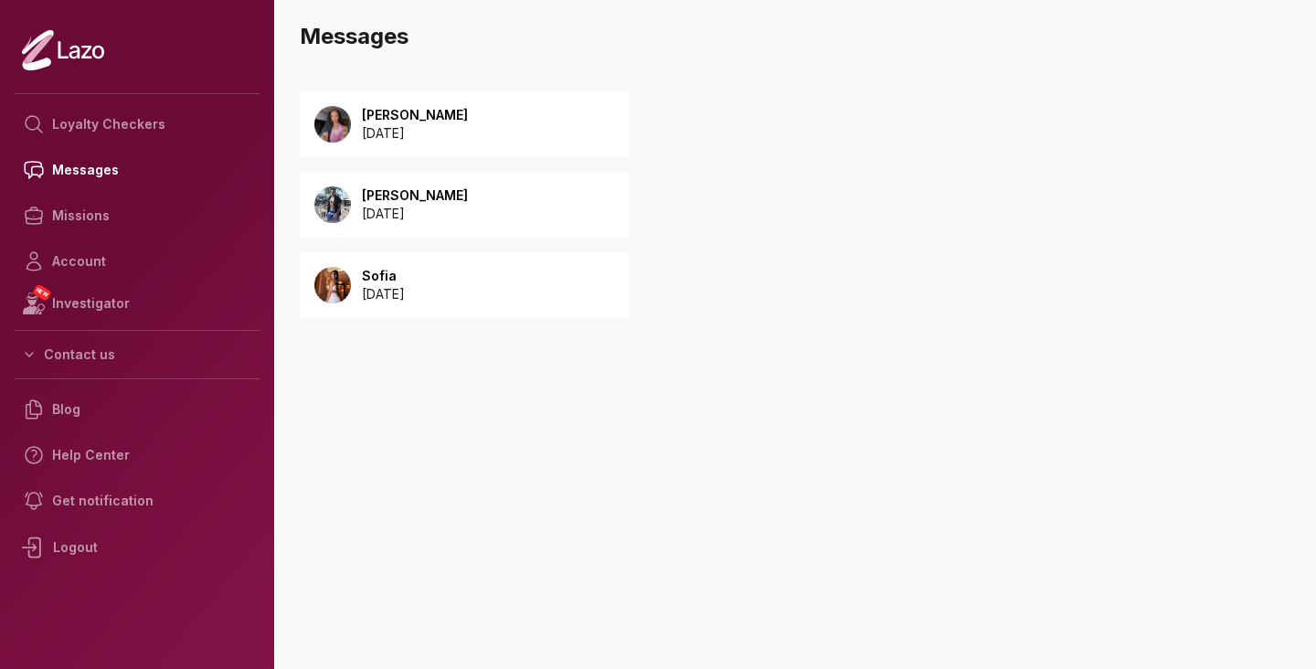
click at [512, 123] on div "[PERSON_NAME] [DATE]" at bounding box center [464, 124] width 329 height 66
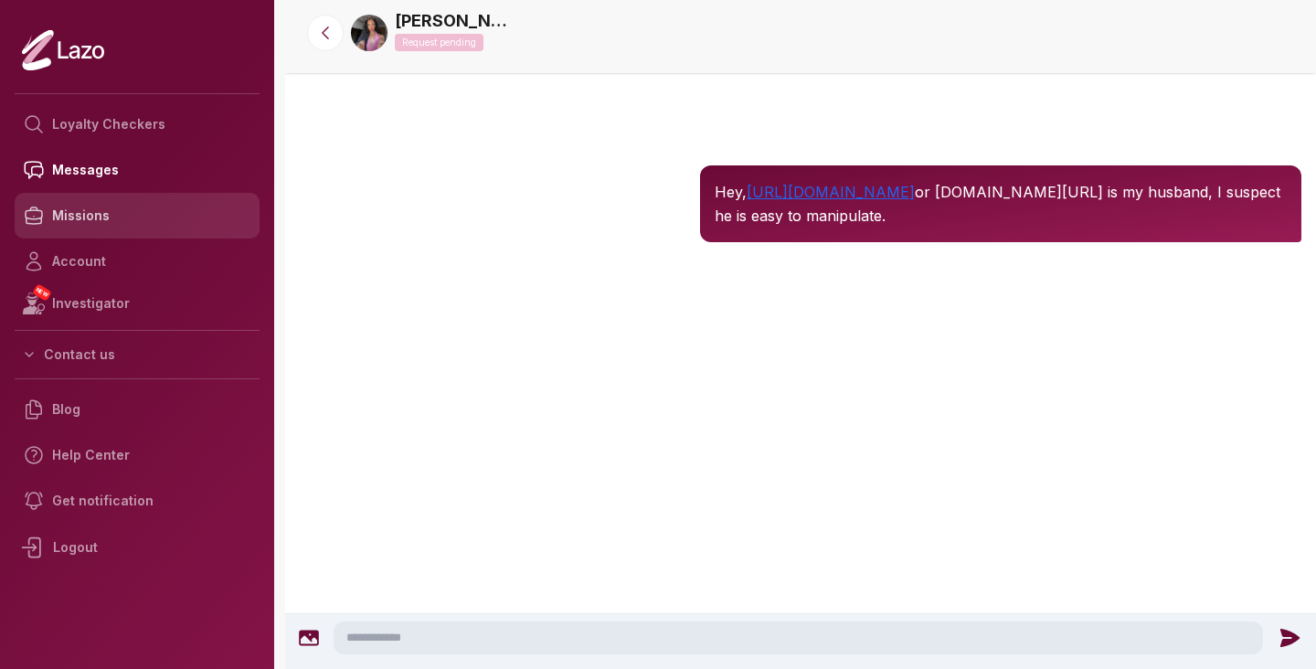
click at [109, 193] on link "Missions" at bounding box center [137, 216] width 245 height 46
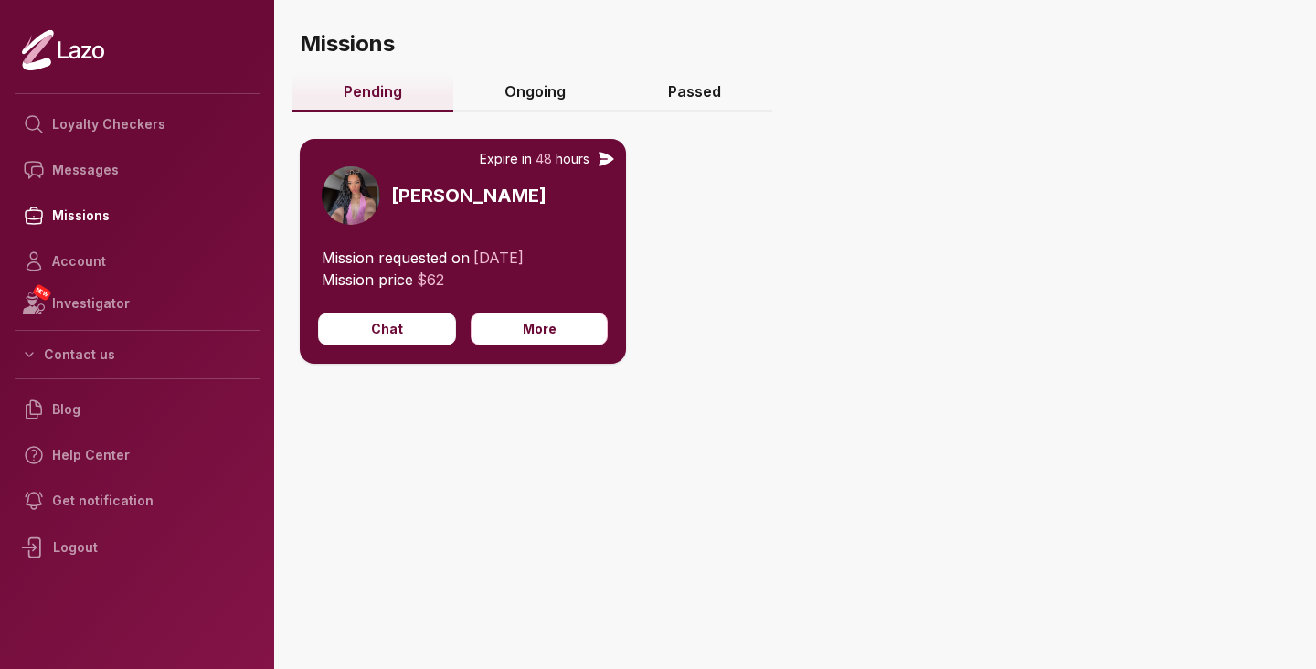
click at [551, 89] on link "Ongoing" at bounding box center [535, 92] width 164 height 39
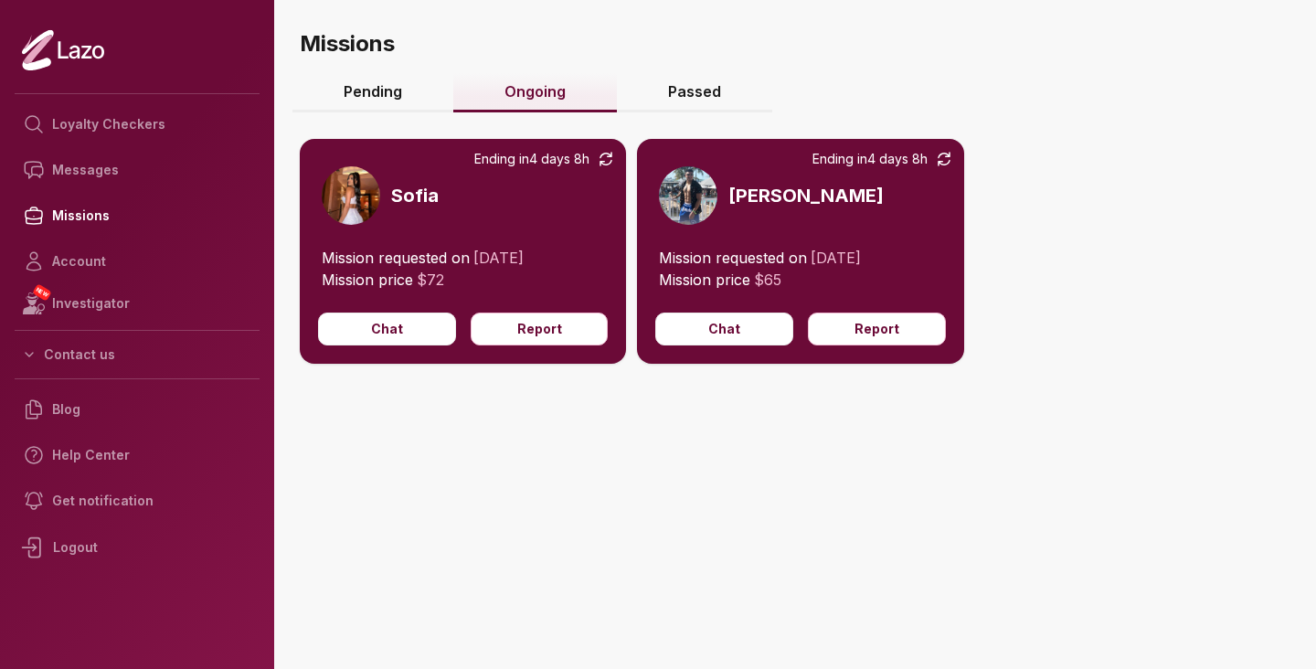
click at [608, 160] on icon at bounding box center [606, 159] width 18 height 18
click at [527, 333] on button "Report" at bounding box center [540, 328] width 138 height 33
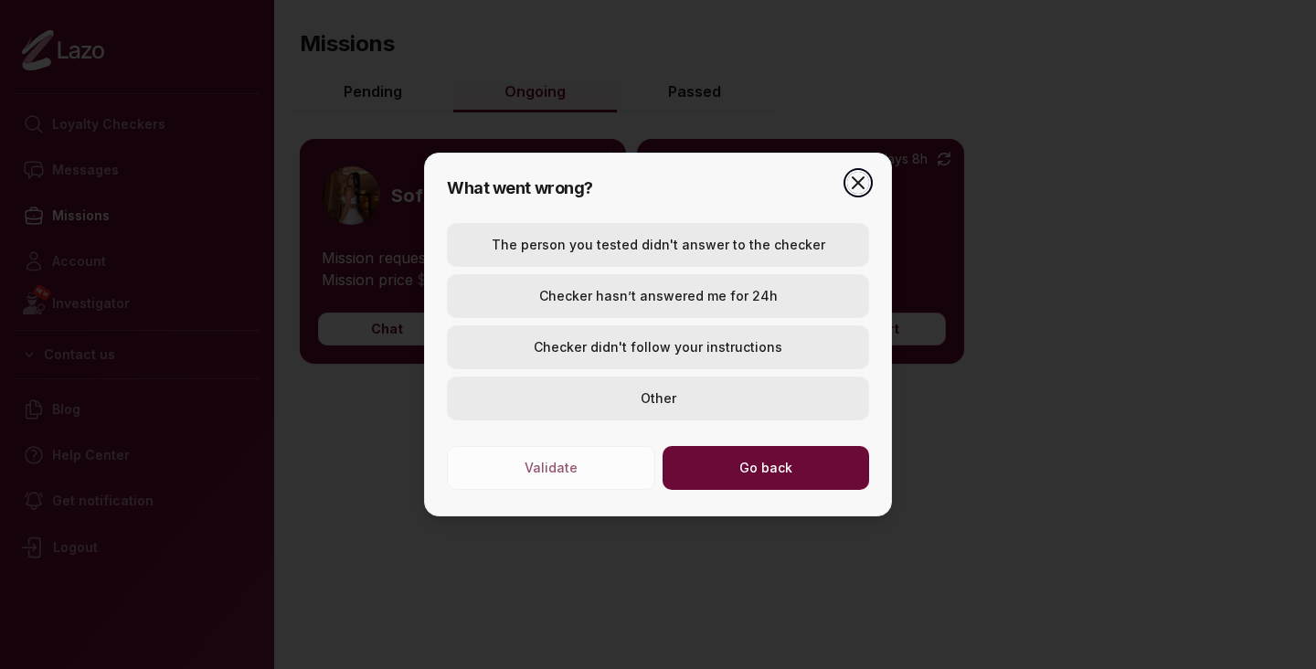
click at [853, 175] on icon "button" at bounding box center [858, 183] width 22 height 22
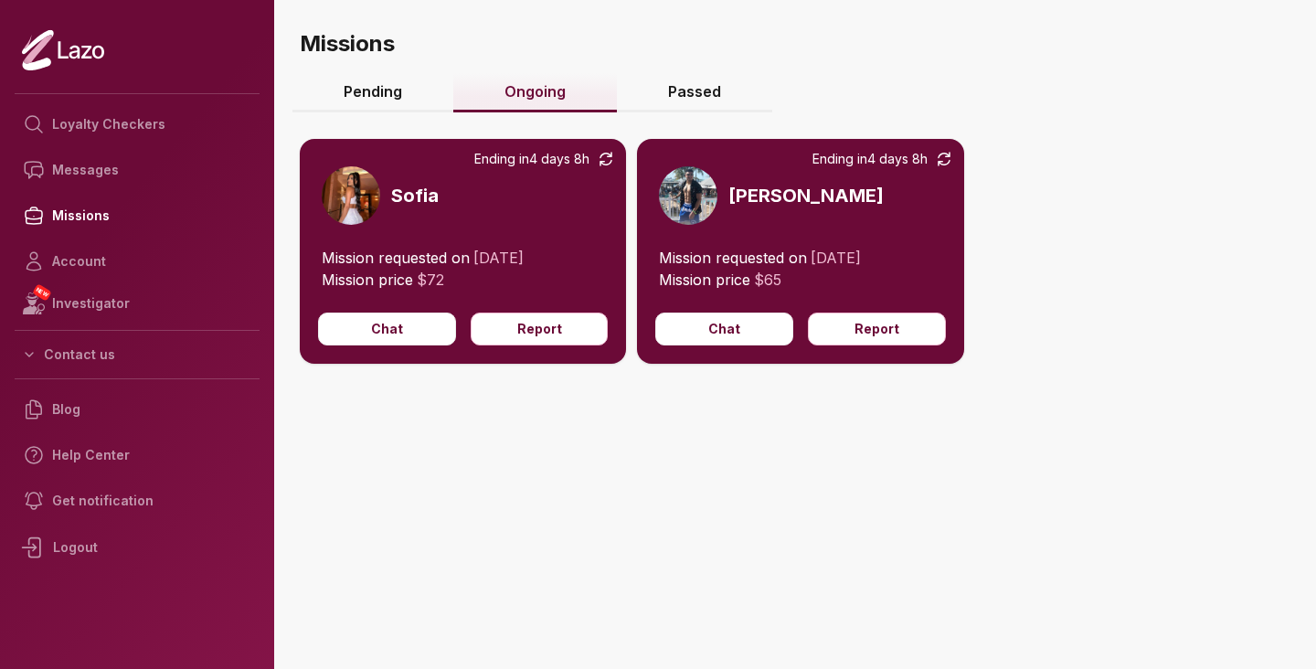
click at [397, 188] on h3 "Sofia" at bounding box center [415, 196] width 48 height 26
click at [365, 107] on link "Pending" at bounding box center [372, 92] width 161 height 39
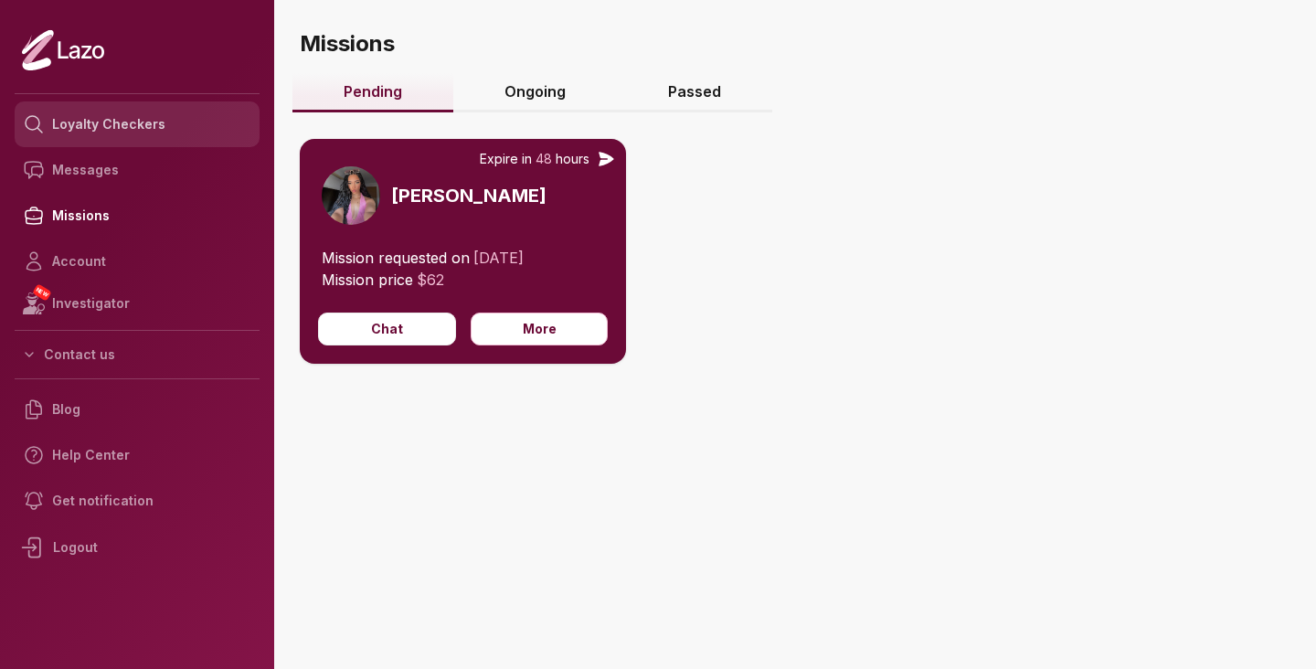
click at [111, 111] on link "Loyalty Checkers" at bounding box center [137, 124] width 245 height 46
